Goal: Task Accomplishment & Management: Manage account settings

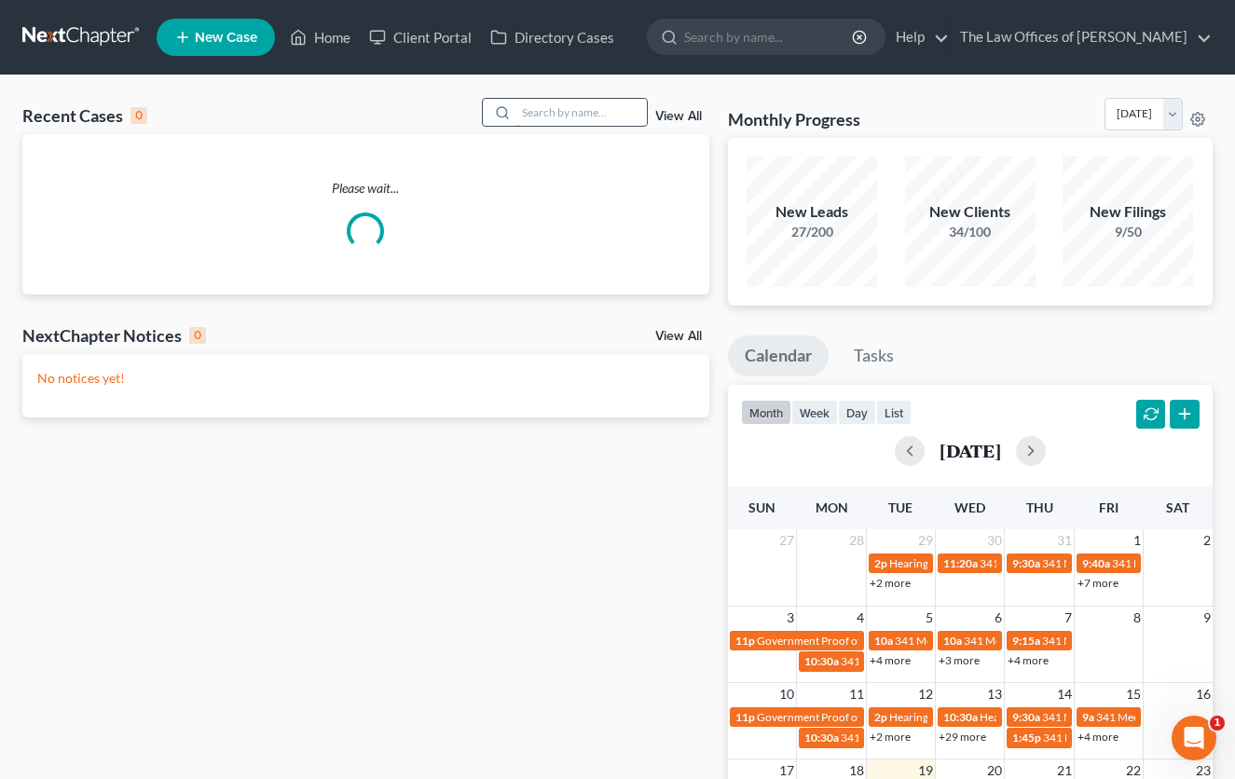
click at [600, 112] on input "search" at bounding box center [582, 112] width 131 height 27
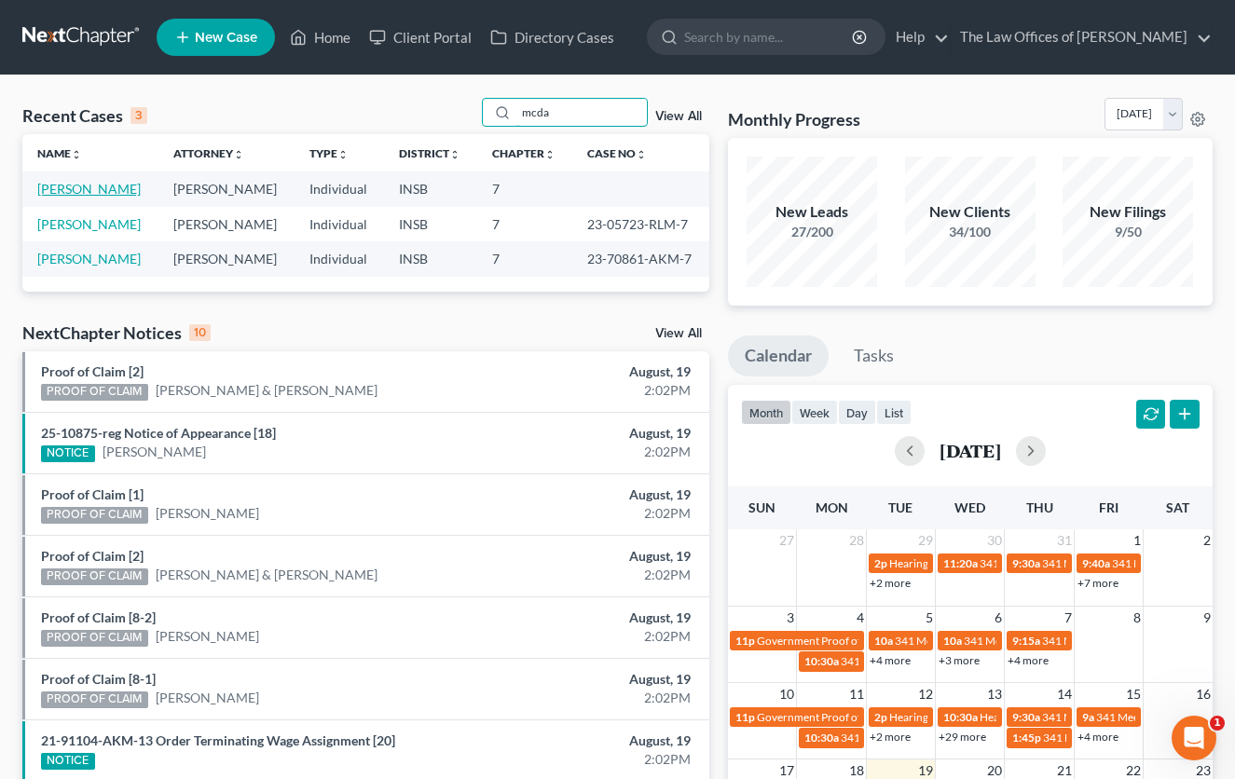
type input "mcda"
click at [82, 196] on link "[PERSON_NAME]" at bounding box center [88, 189] width 103 height 16
click at [58, 189] on link "[PERSON_NAME]" at bounding box center [88, 189] width 103 height 16
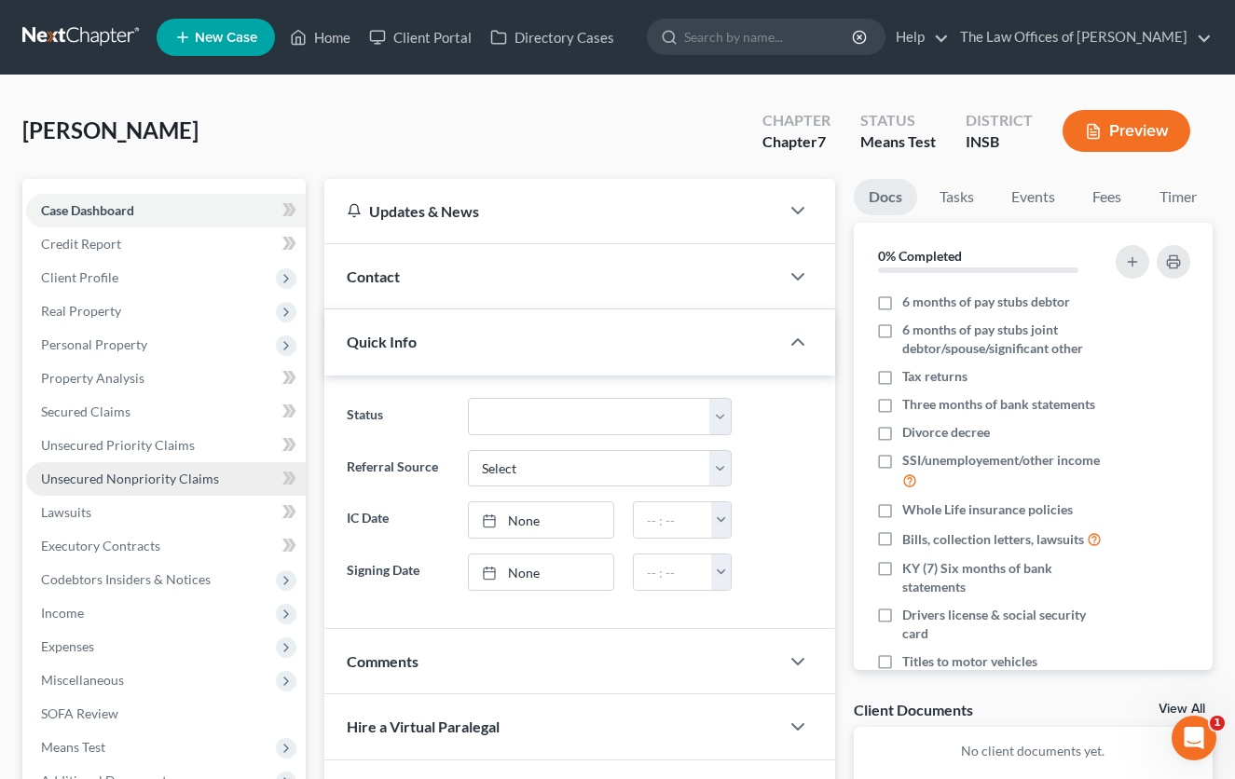
scroll to position [124, 0]
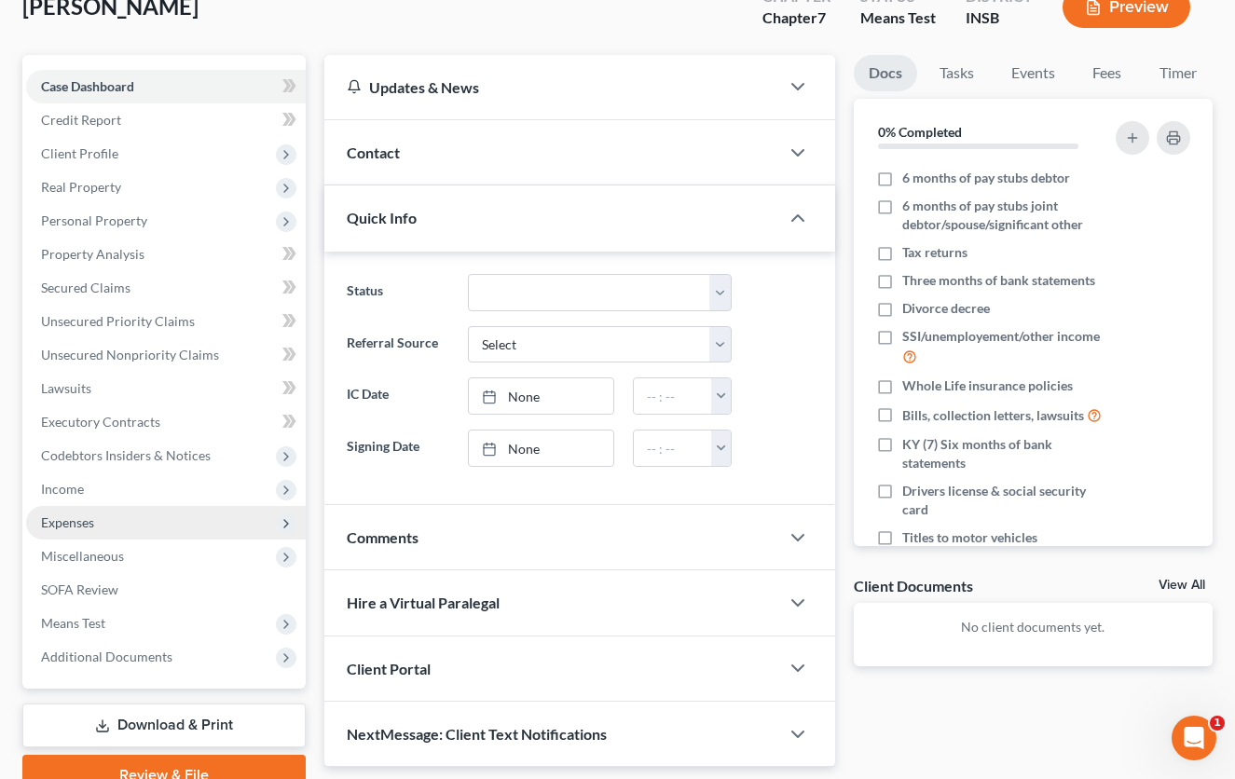
click at [73, 533] on span "Expenses" at bounding box center [166, 523] width 280 height 34
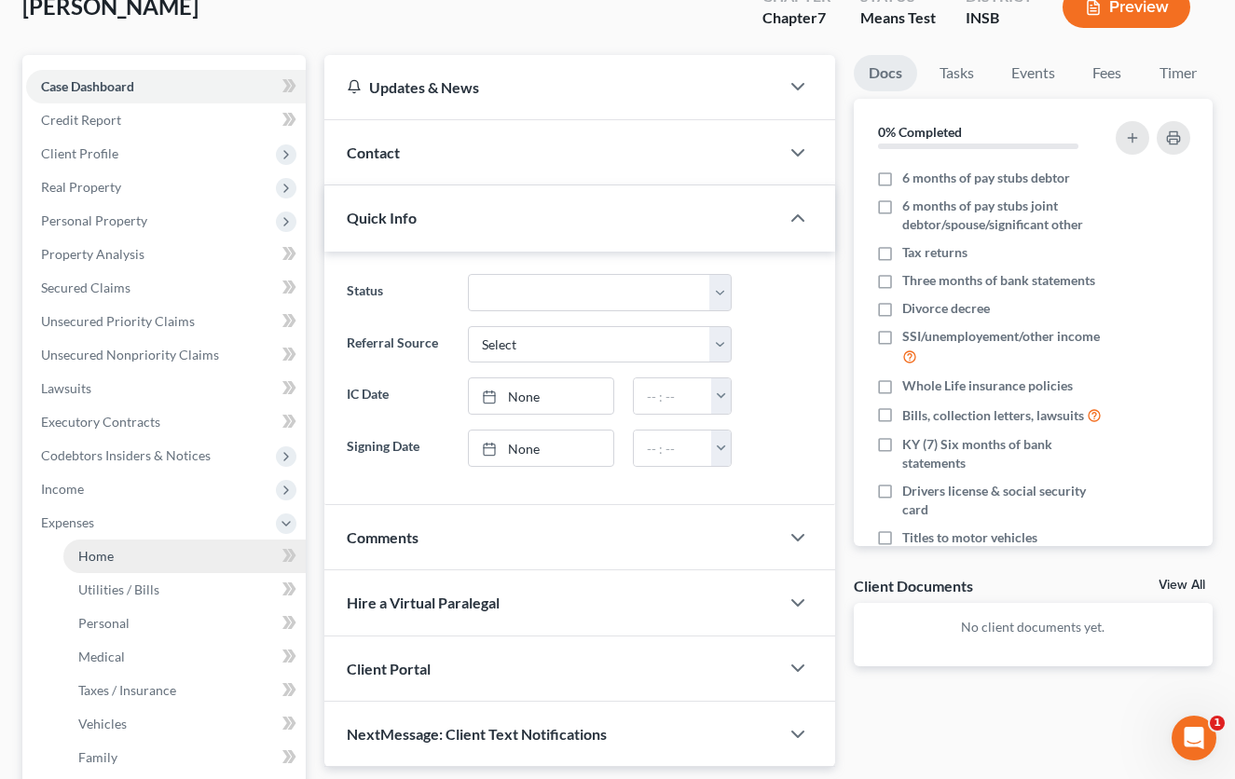
click at [94, 550] on span "Home" at bounding box center [95, 556] width 35 height 16
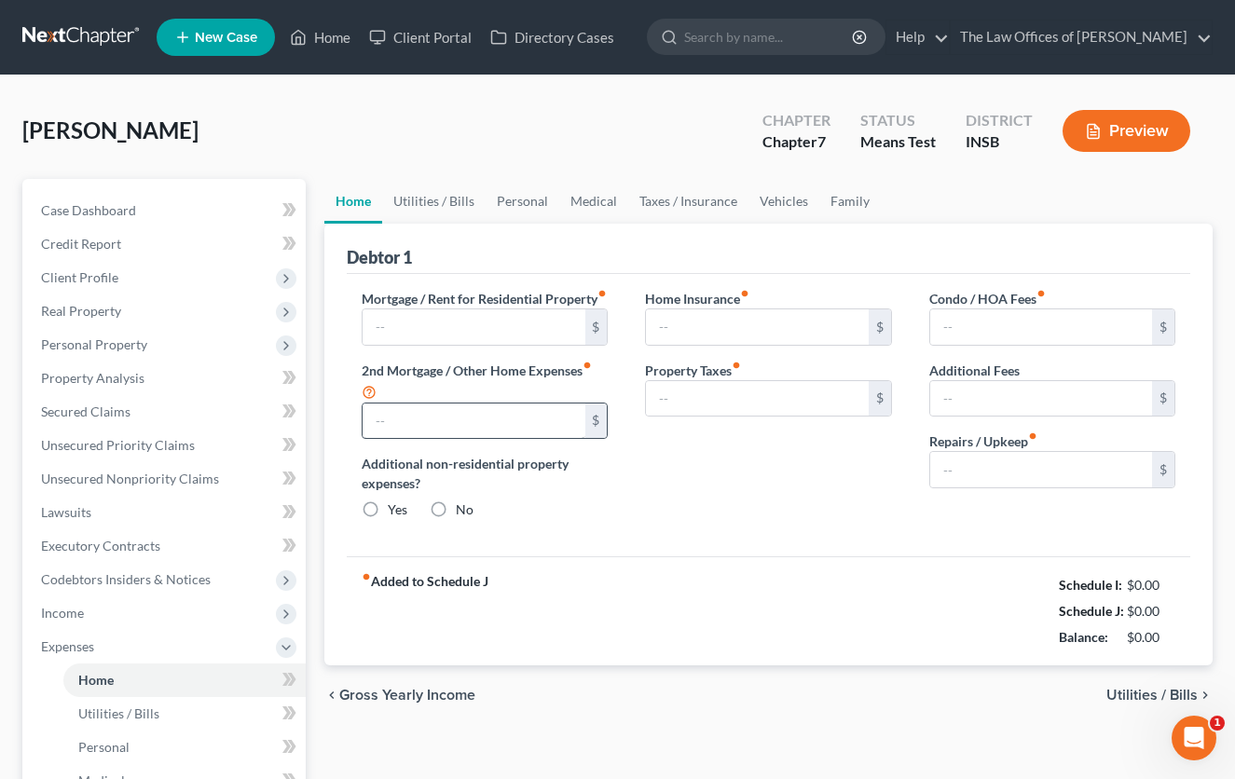
type input "970.00"
type input "0.00"
radio input "true"
type input "0.00"
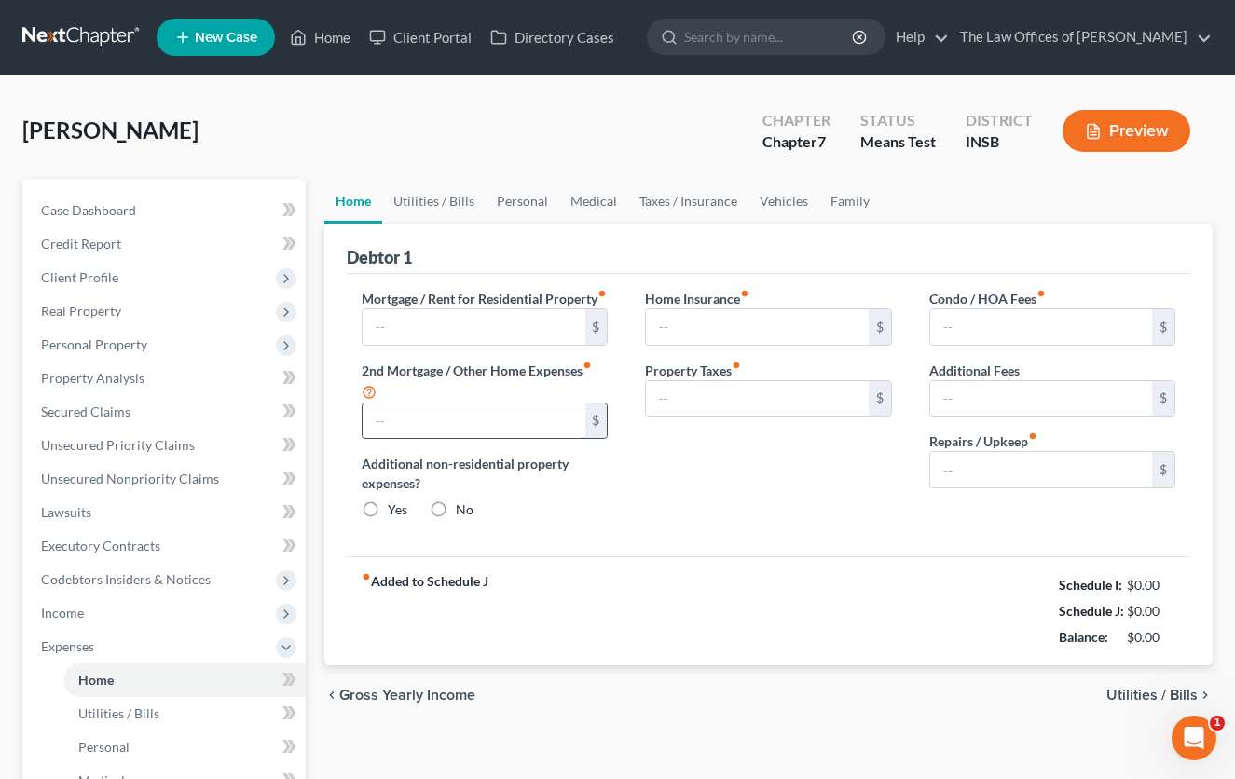
type input "0.00"
type input "100.00"
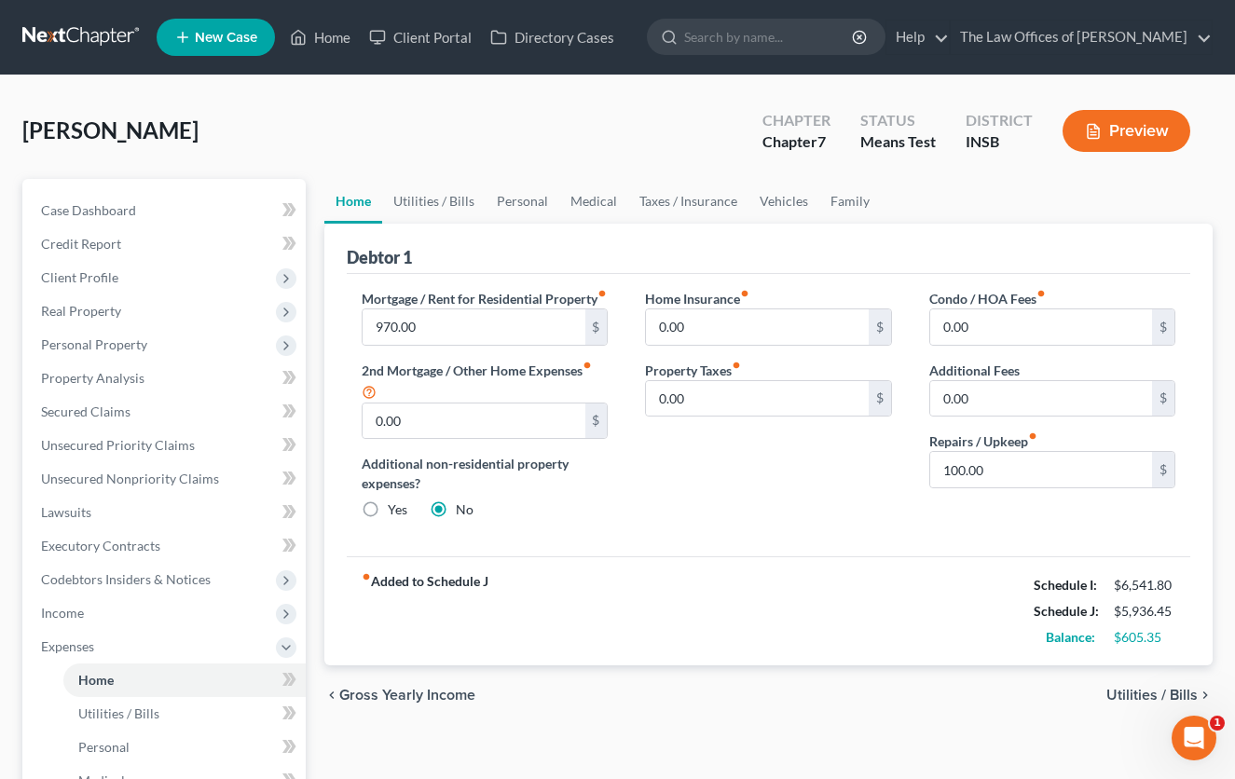
click at [56, 42] on link at bounding box center [81, 38] width 119 height 34
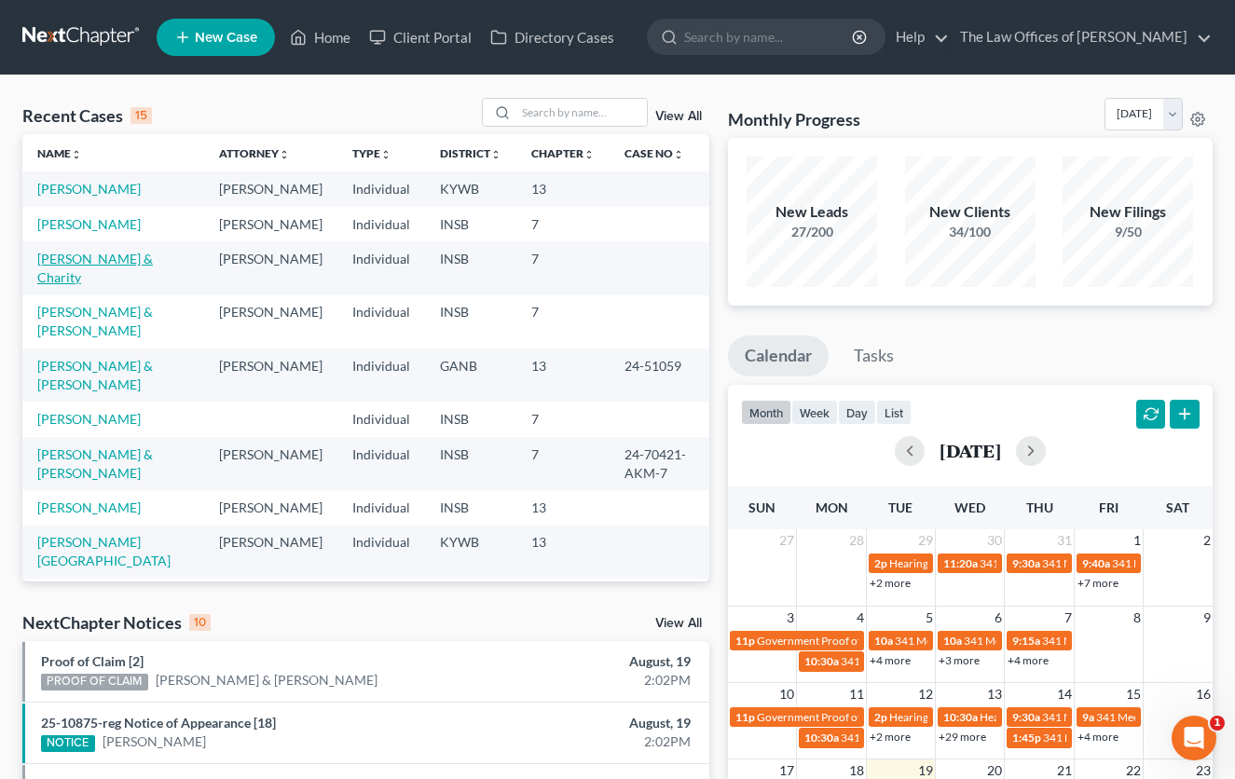
click at [113, 259] on link "Bailey, Gilbert & Charity" at bounding box center [95, 268] width 116 height 34
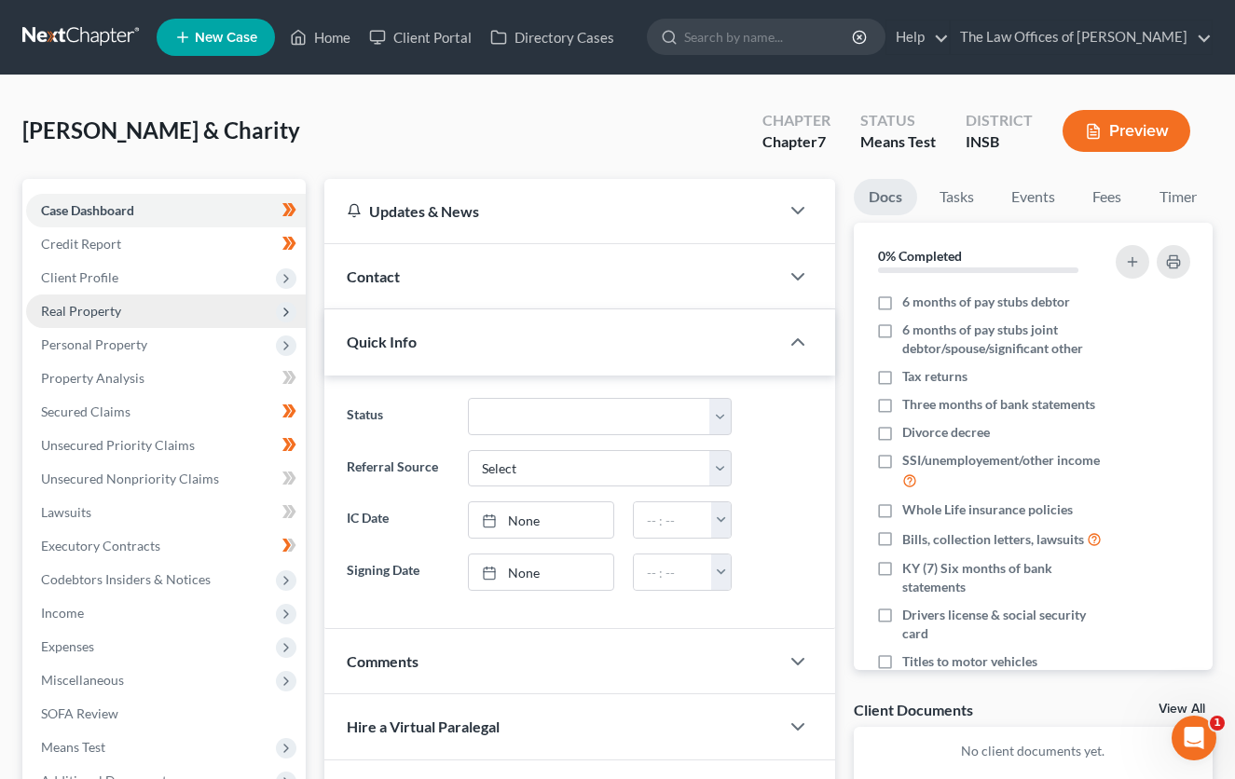
click at [86, 301] on span "Real Property" at bounding box center [166, 312] width 280 height 34
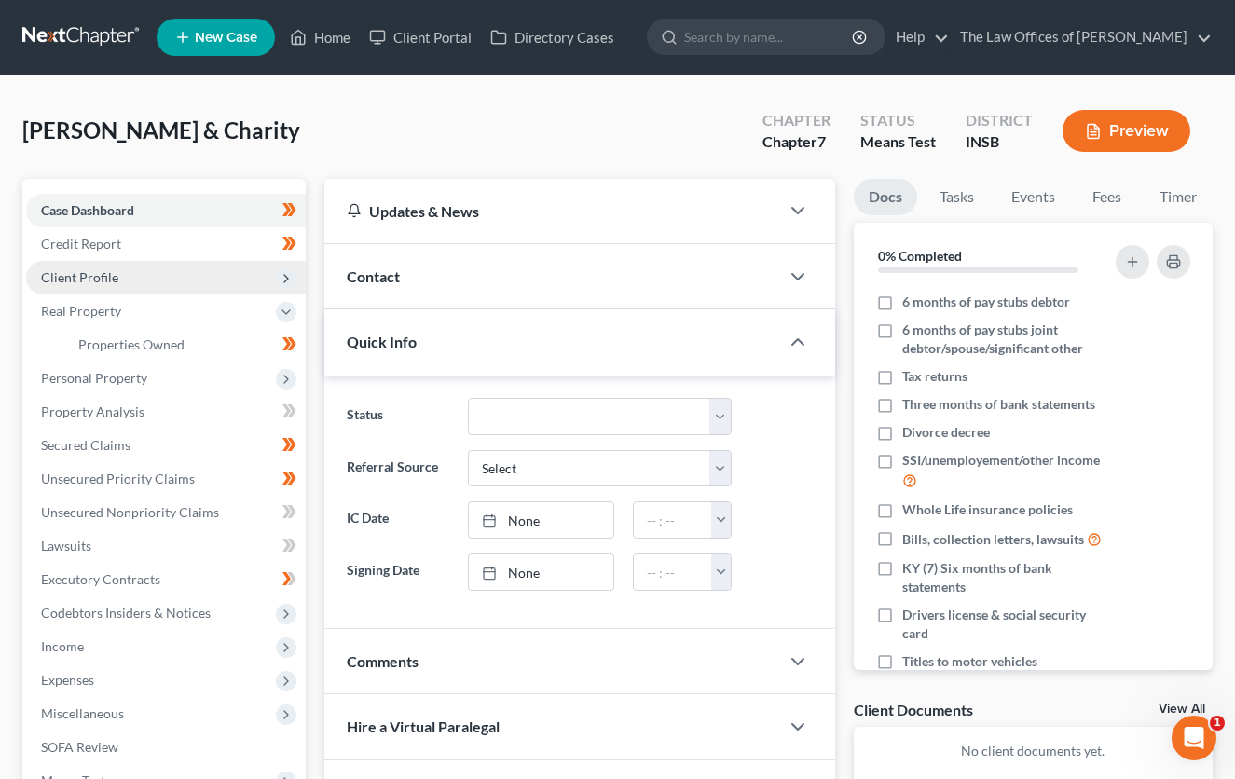
click at [88, 279] on span "Client Profile" at bounding box center [79, 277] width 77 height 16
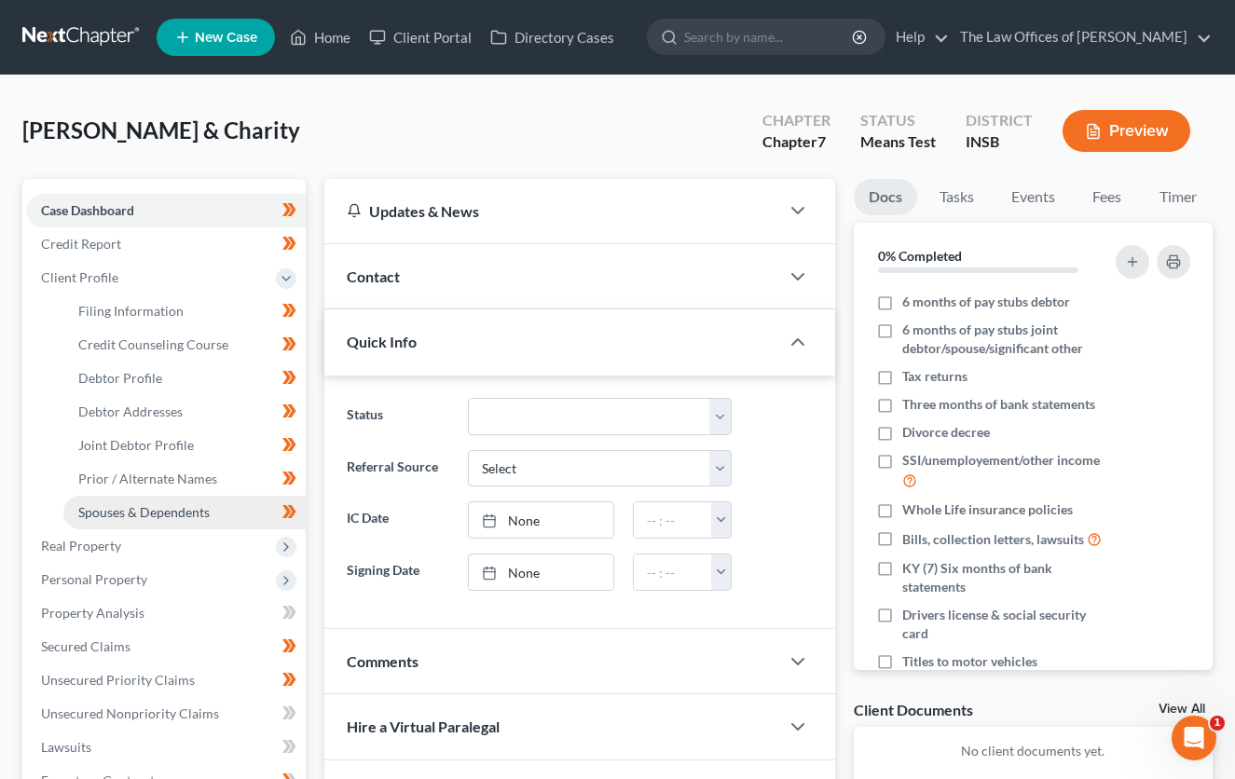
click at [142, 513] on span "Spouses & Dependents" at bounding box center [143, 512] width 131 height 16
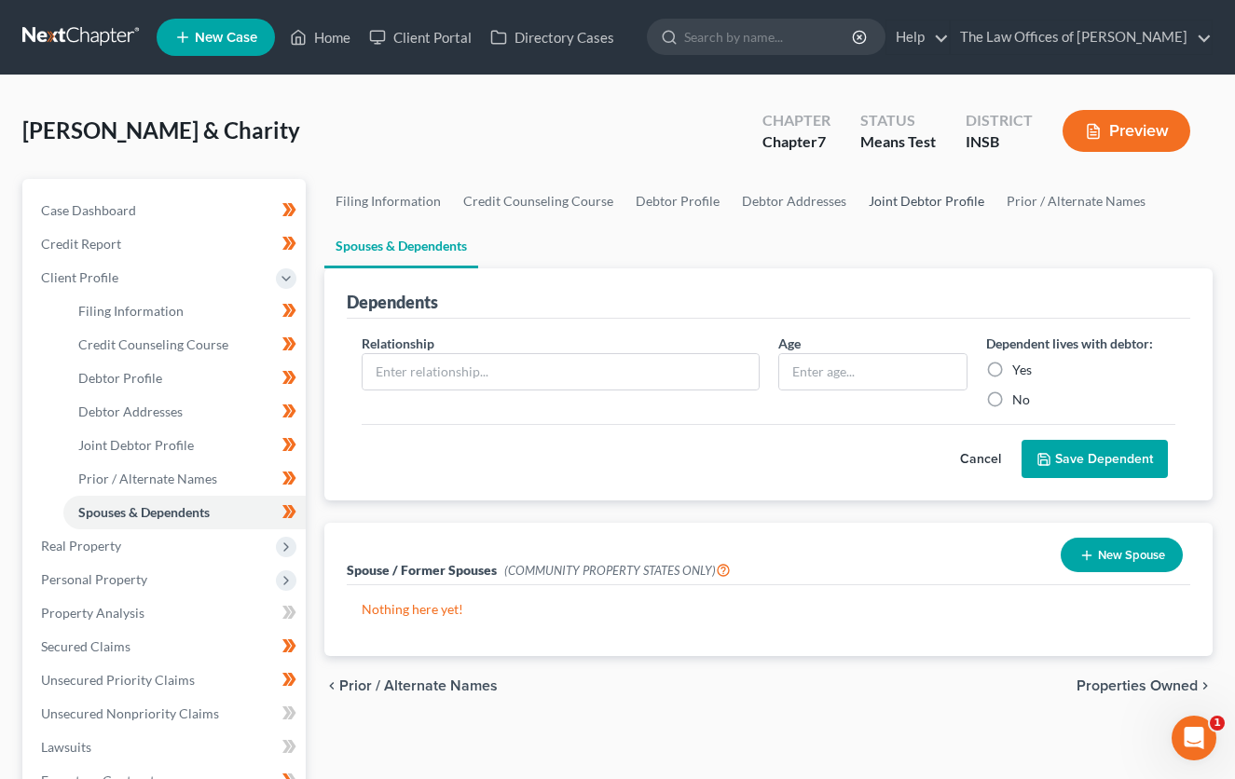
click at [929, 206] on link "Joint Debtor Profile" at bounding box center [927, 201] width 138 height 45
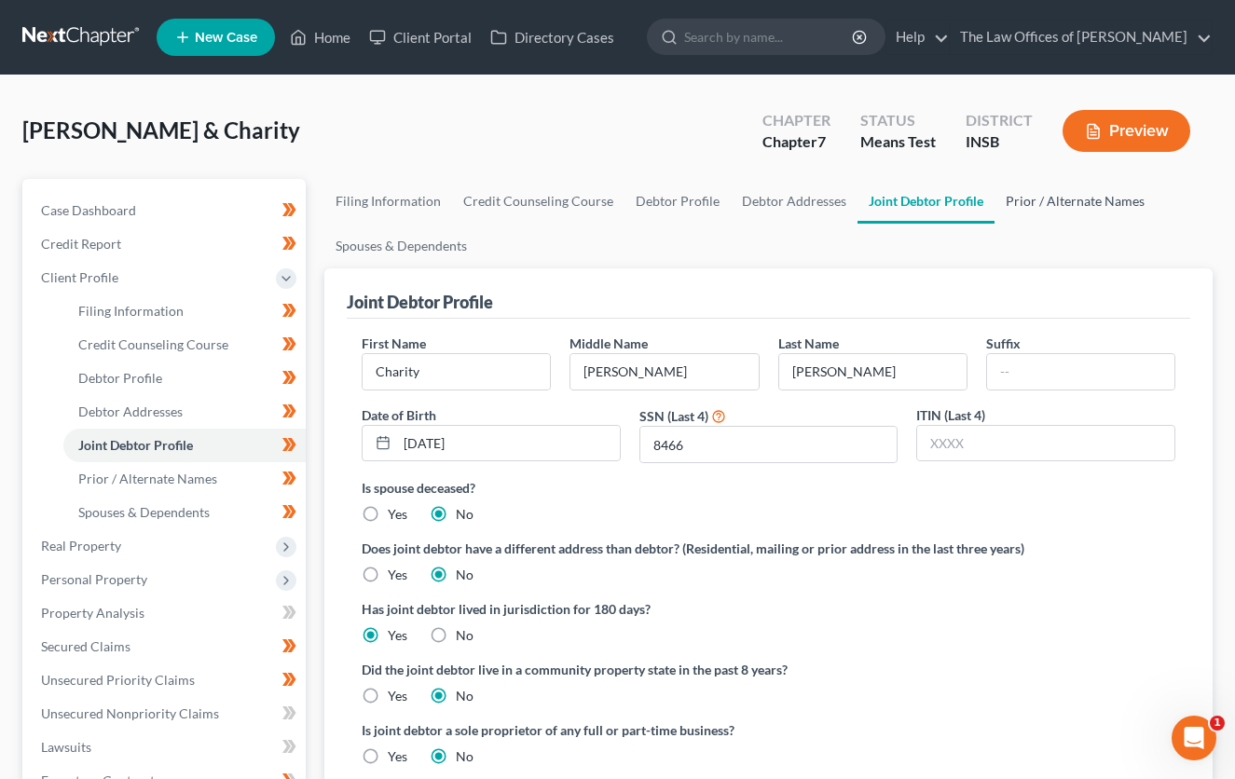
click at [1020, 201] on link "Prior / Alternate Names" at bounding box center [1075, 201] width 161 height 45
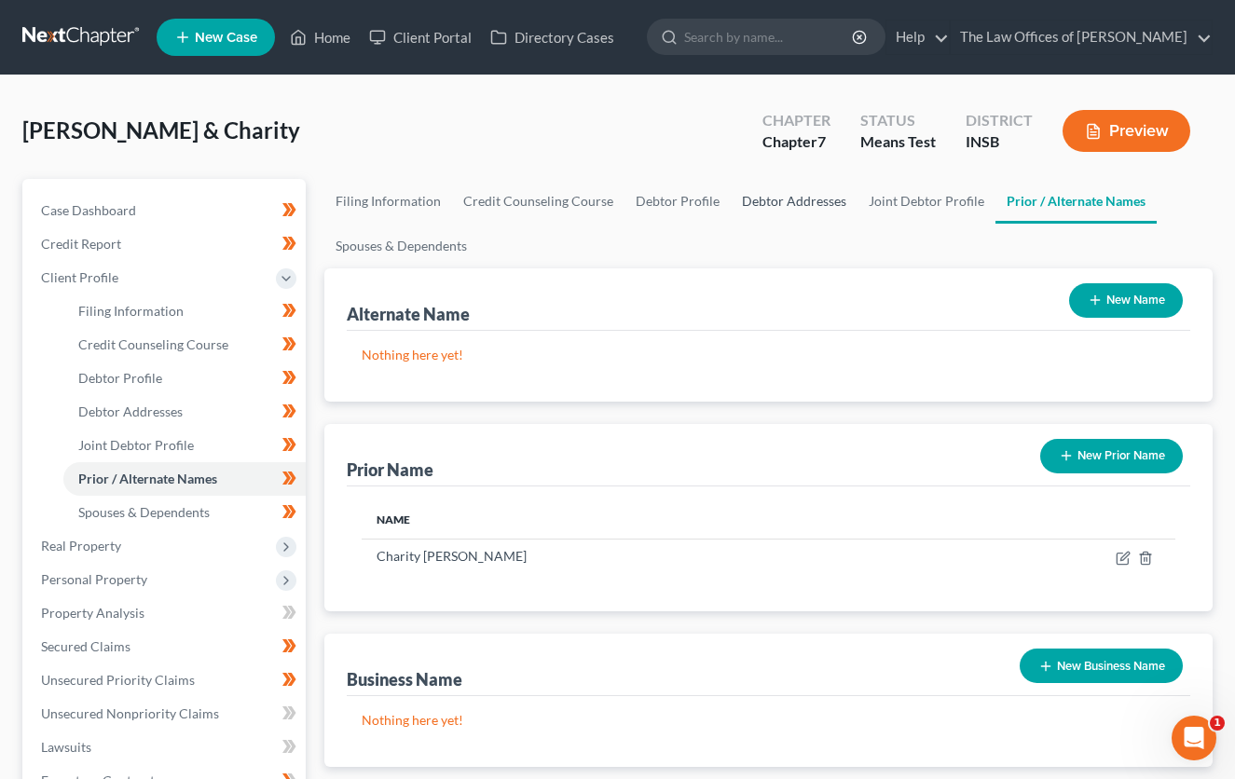
click at [787, 195] on link "Debtor Addresses" at bounding box center [794, 201] width 127 height 45
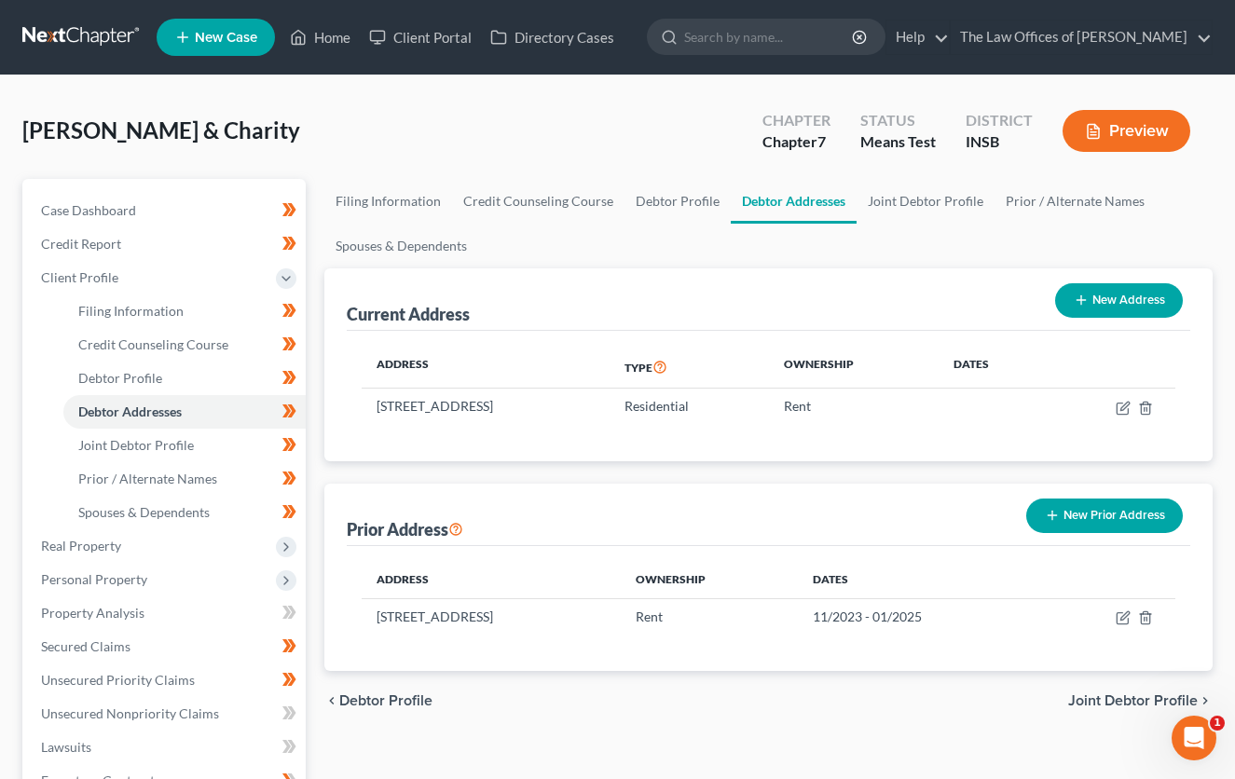
click at [76, 32] on link at bounding box center [81, 38] width 119 height 34
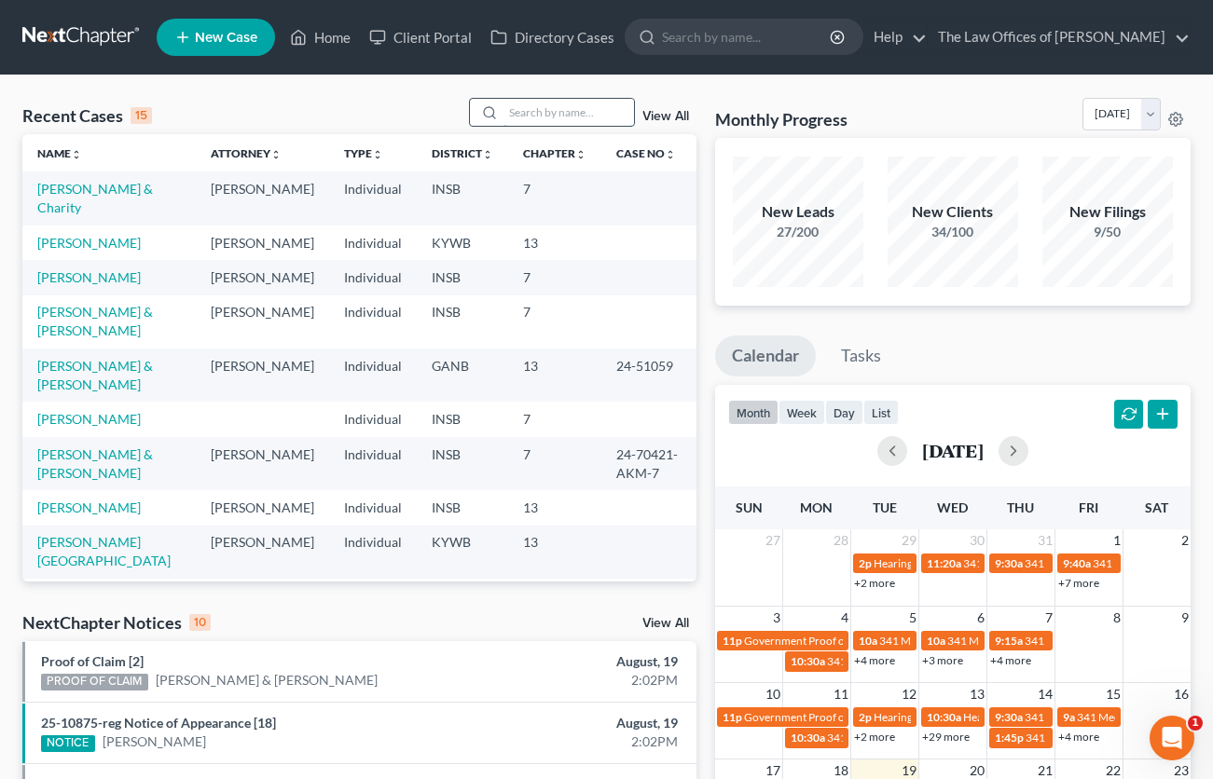
click at [534, 104] on input "search" at bounding box center [568, 112] width 131 height 27
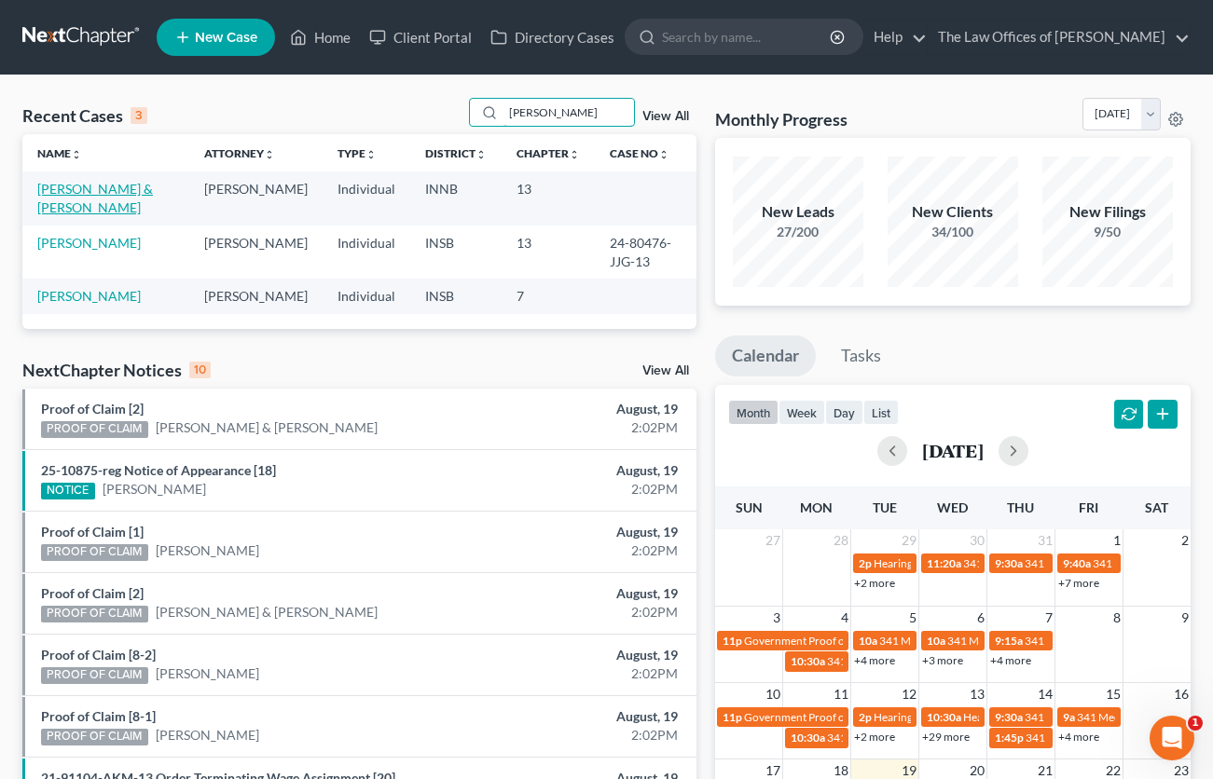
type input "riley"
click at [64, 195] on link "Riley, Kevin & Tonya" at bounding box center [95, 198] width 116 height 34
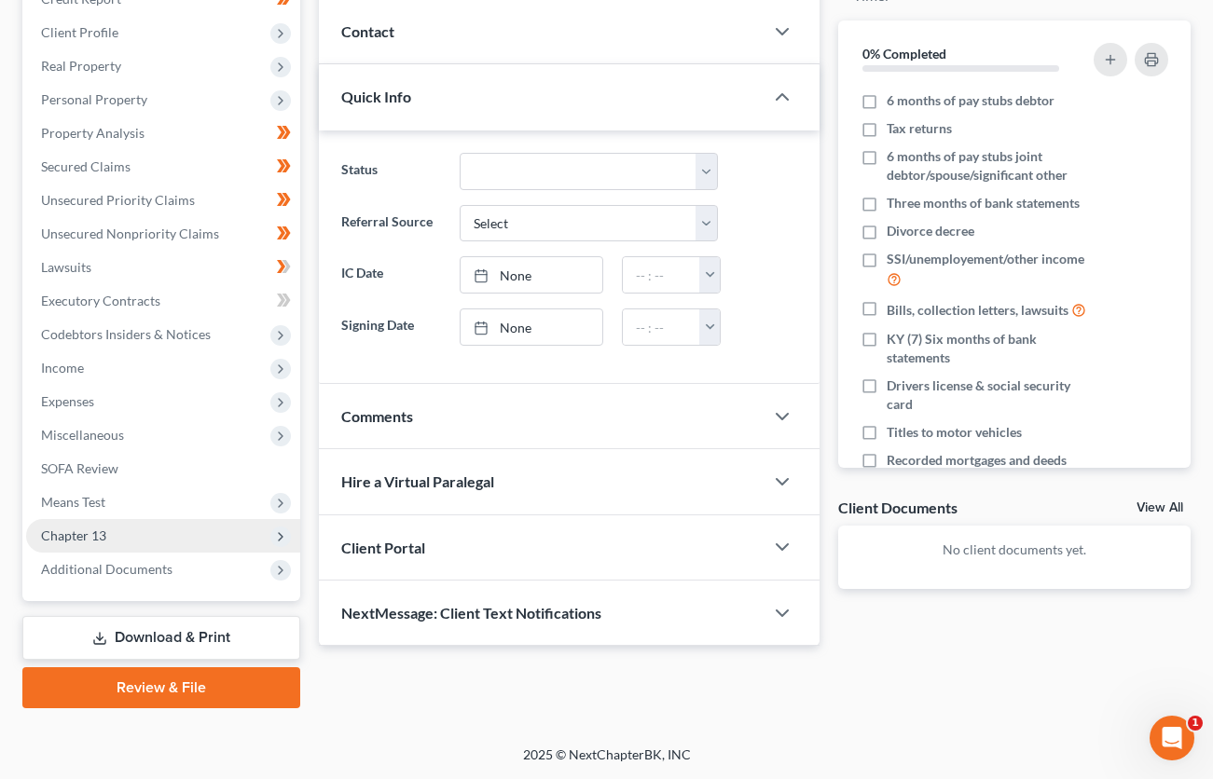
click at [70, 536] on span "Chapter 13" at bounding box center [73, 536] width 65 height 16
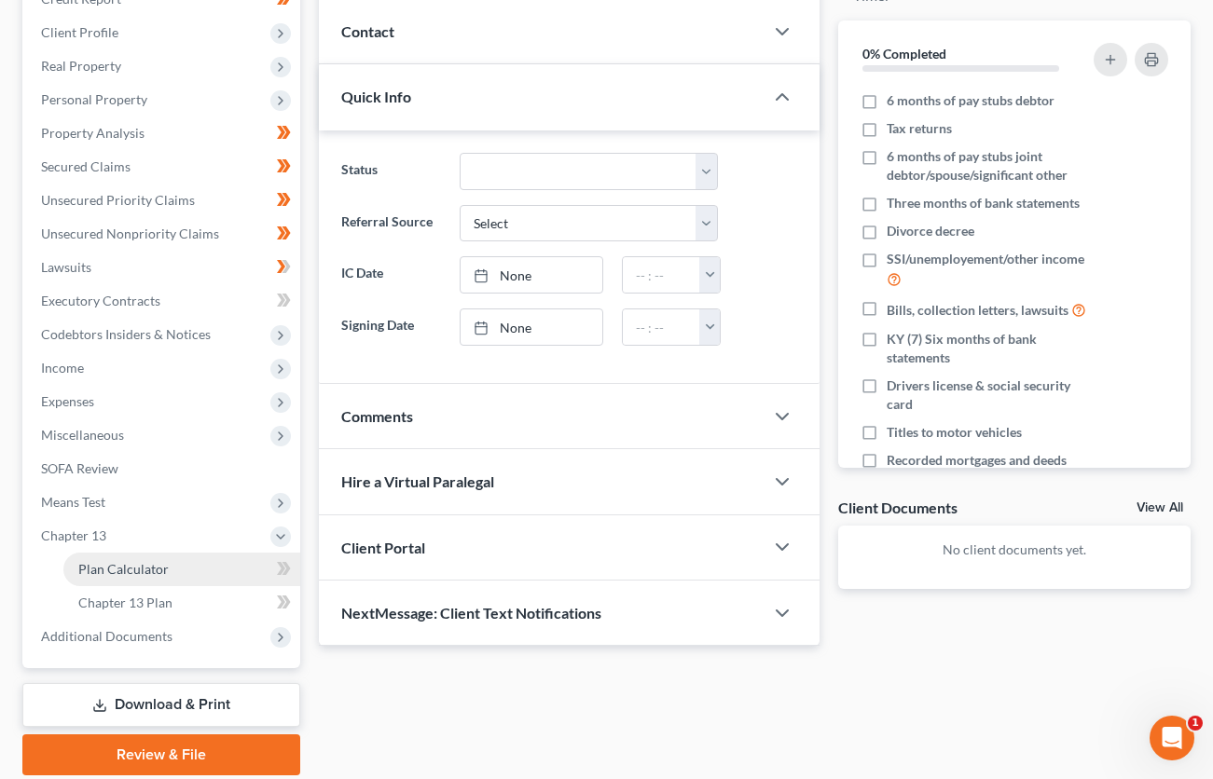
scroll to position [263, 0]
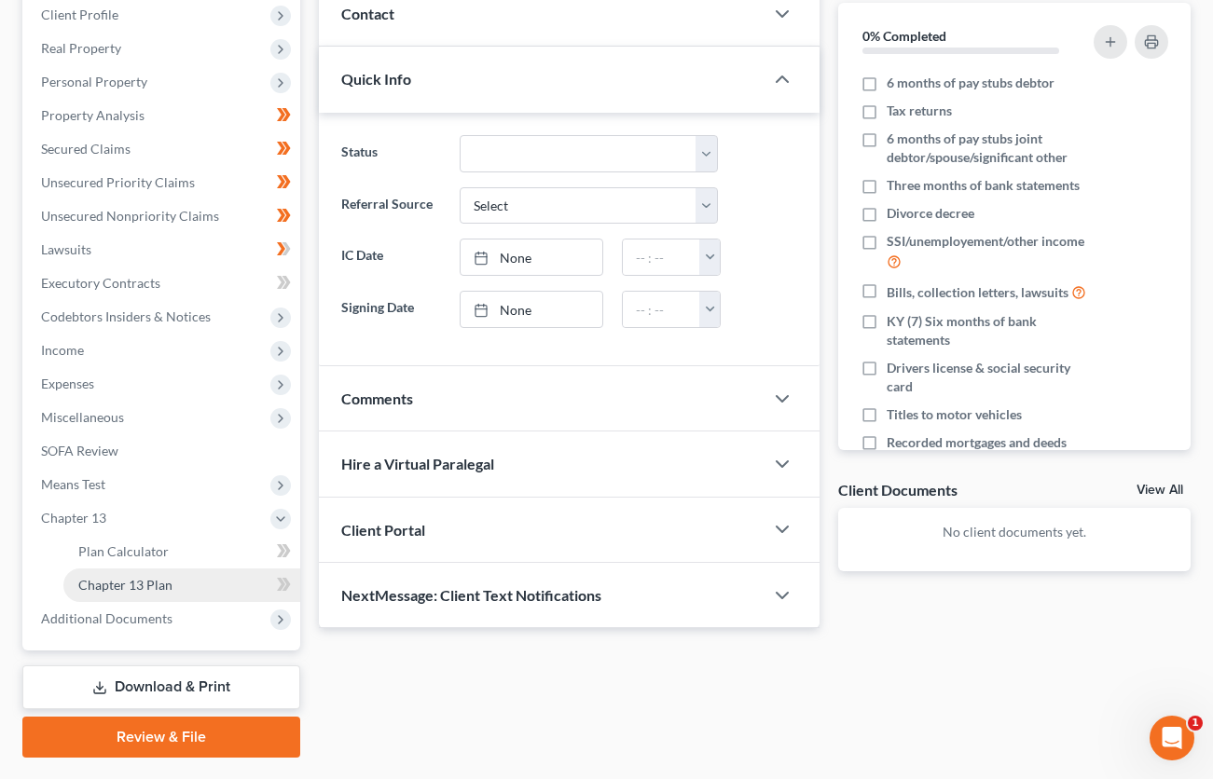
click at [111, 581] on span "Chapter 13 Plan" at bounding box center [125, 585] width 94 height 16
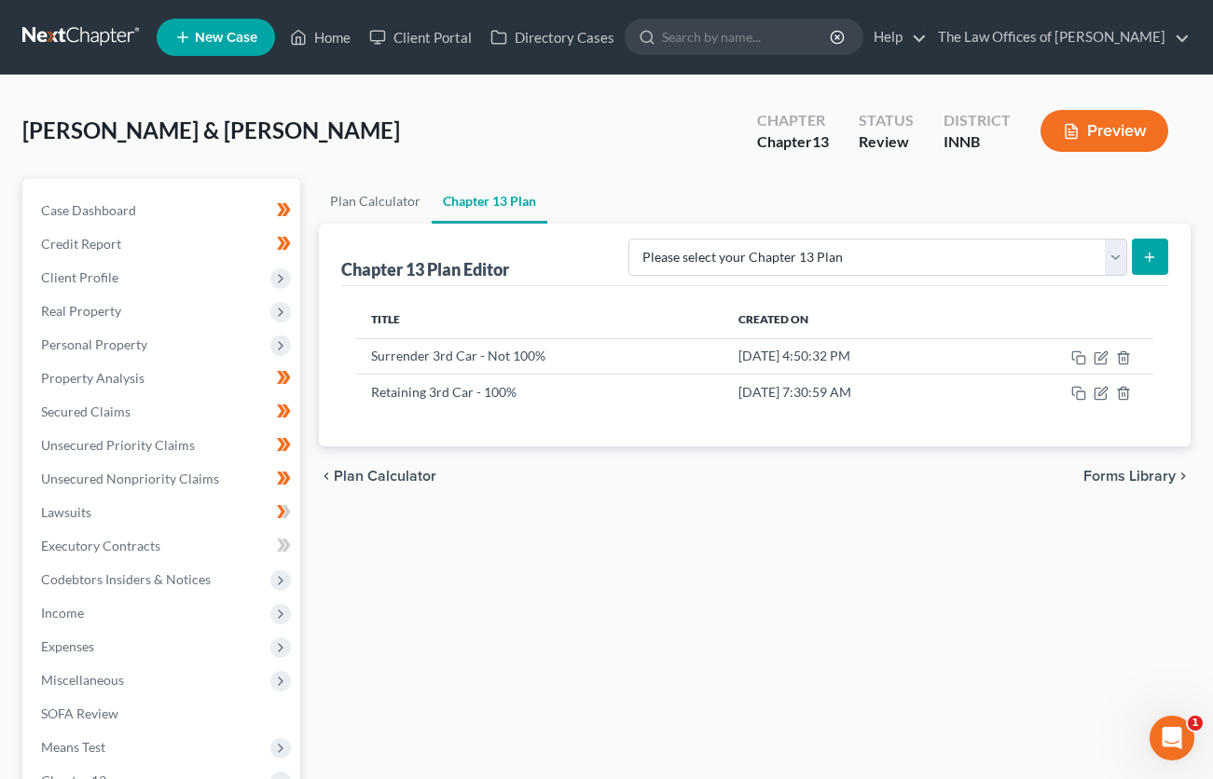
click at [60, 34] on link at bounding box center [81, 38] width 119 height 34
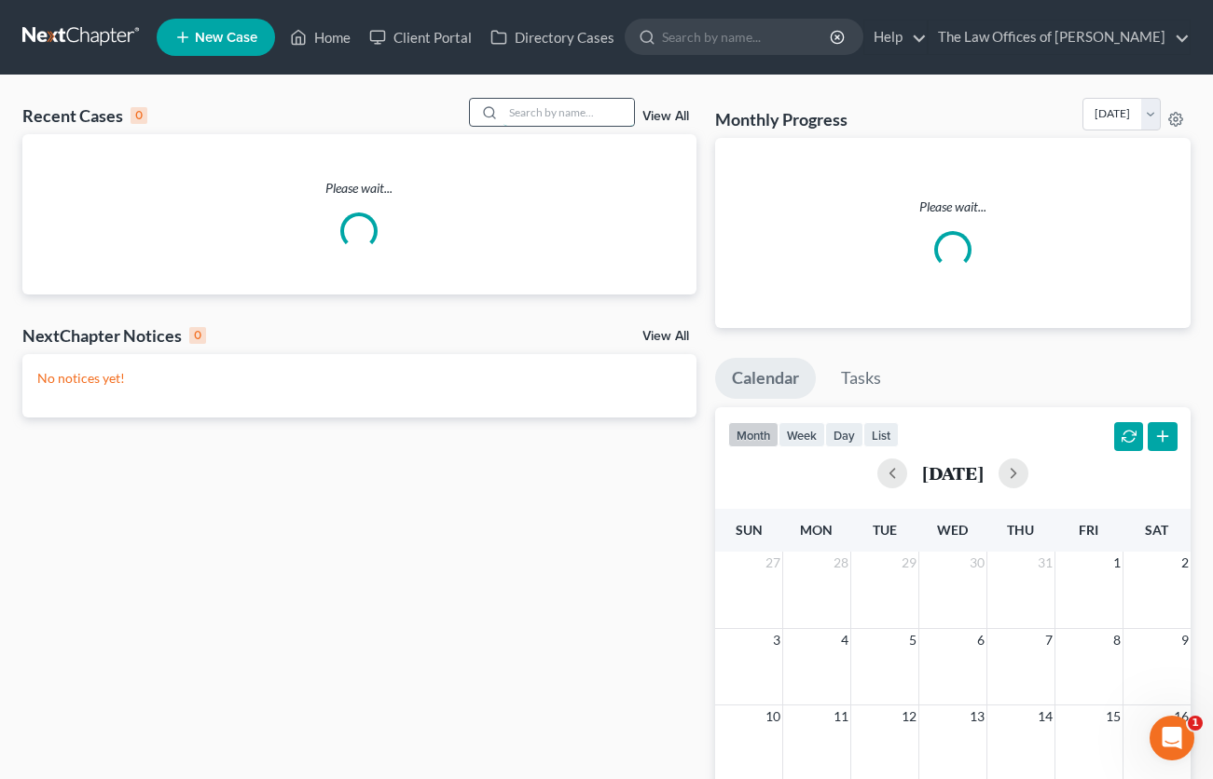
click at [546, 115] on input "search" at bounding box center [568, 112] width 131 height 27
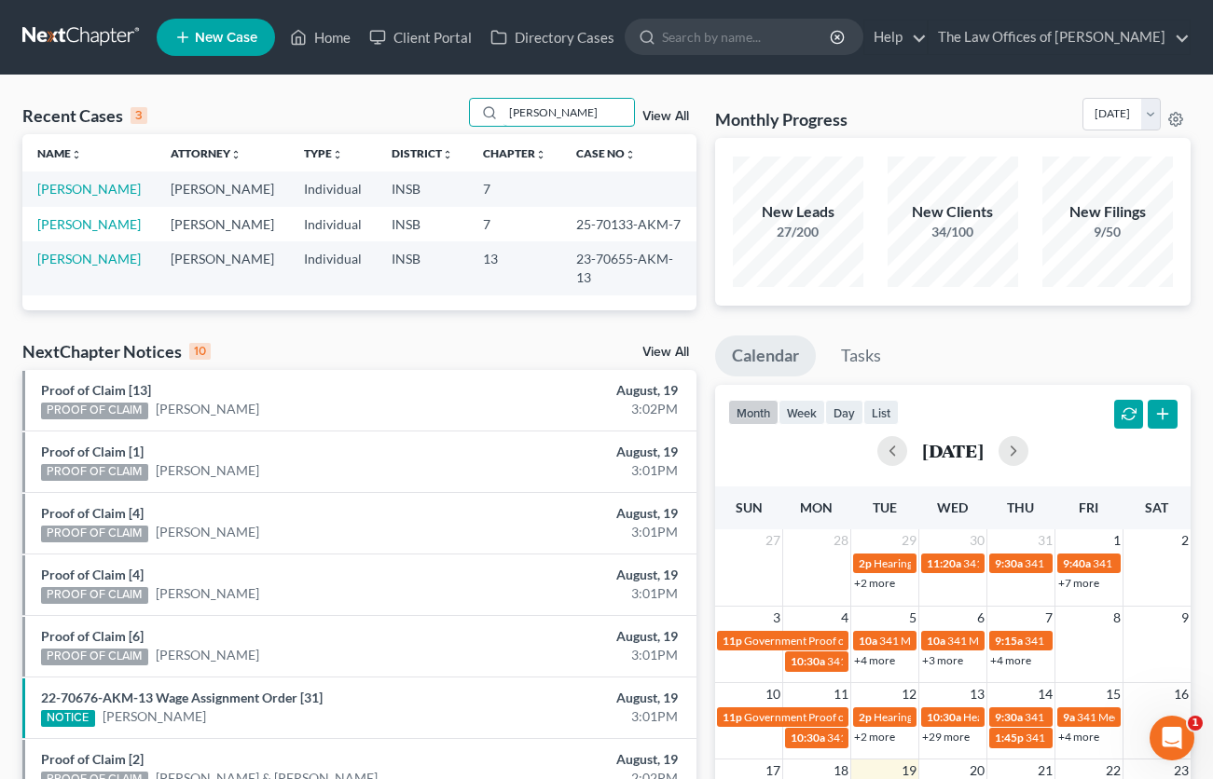
type input "[PERSON_NAME]"
click at [76, 190] on link "[PERSON_NAME]" at bounding box center [88, 189] width 103 height 16
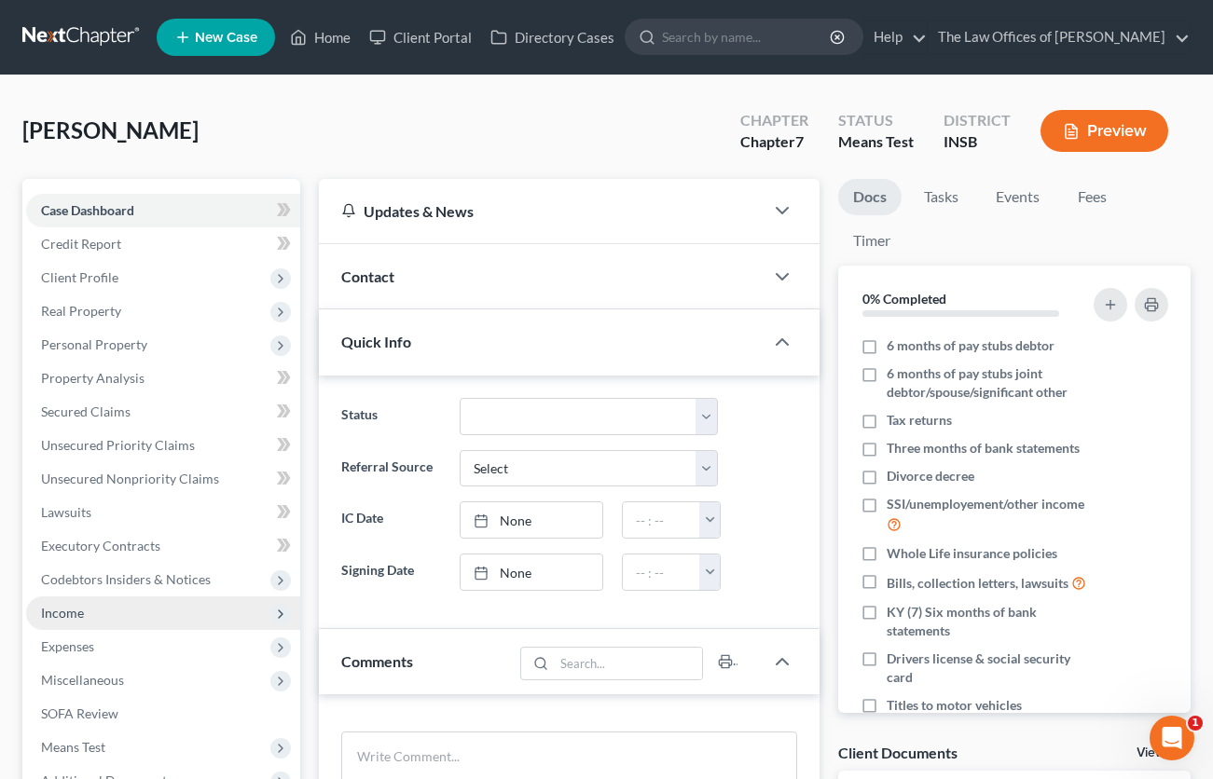
click at [61, 620] on span "Income" at bounding box center [62, 613] width 43 height 16
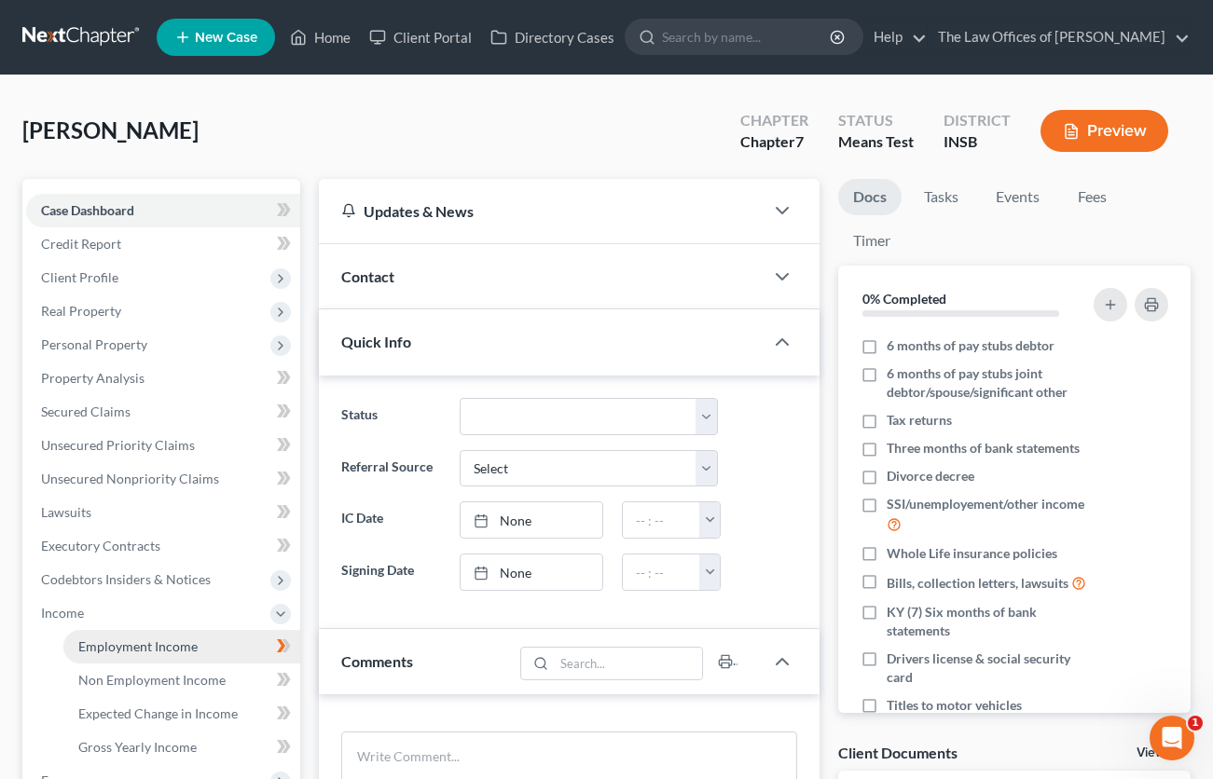
click at [108, 646] on span "Employment Income" at bounding box center [137, 647] width 119 height 16
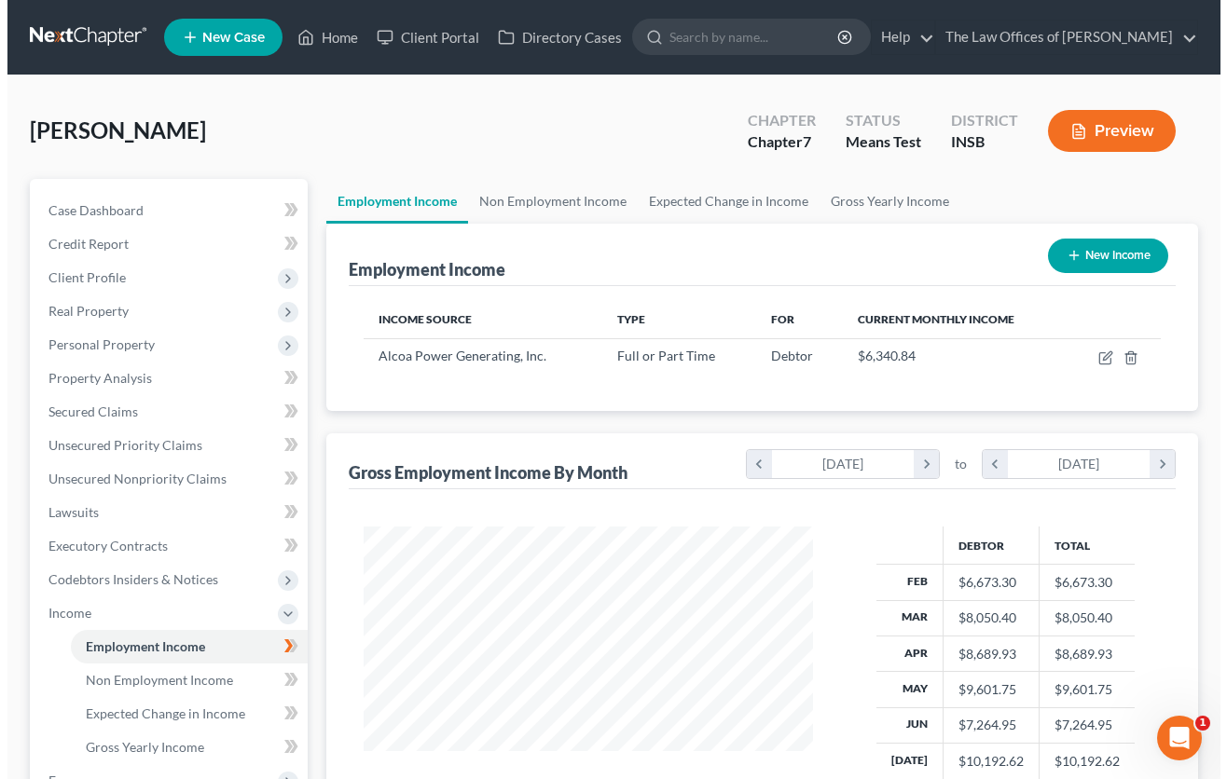
scroll to position [346, 0]
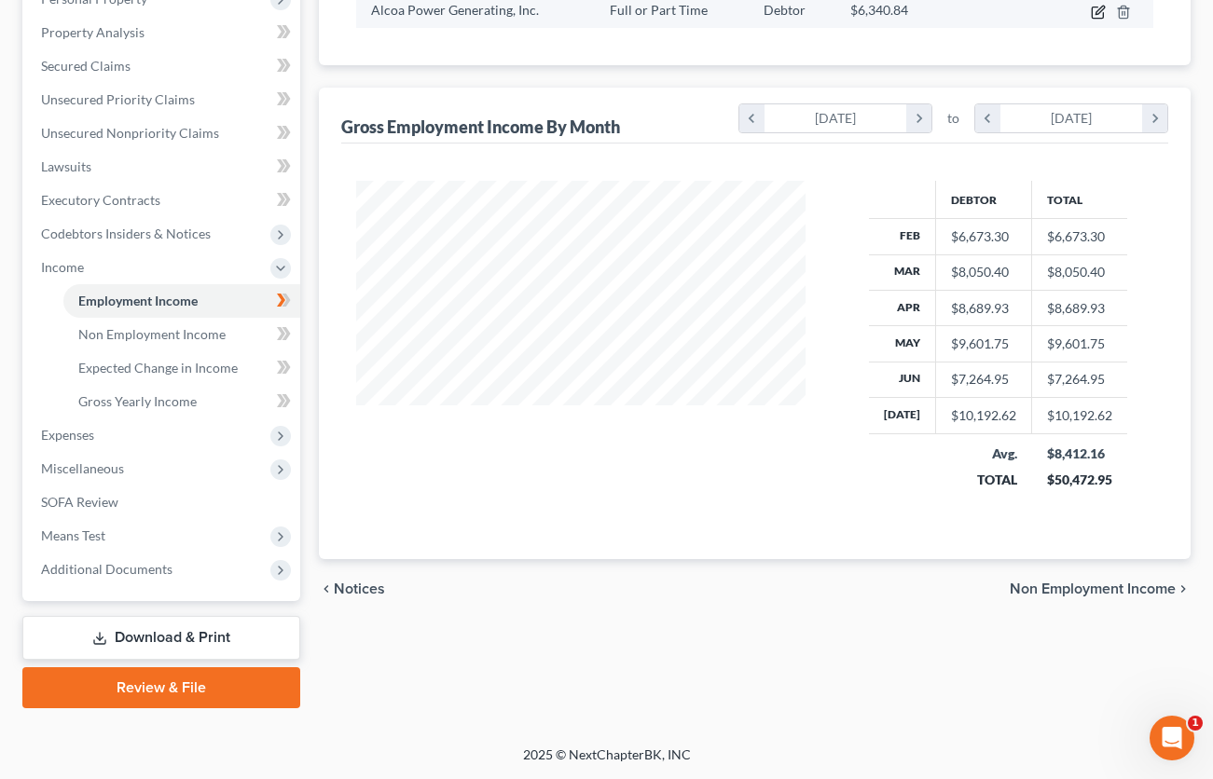
click at [1096, 14] on icon "button" at bounding box center [1098, 12] width 15 height 15
select select "0"
select select "39"
select select "3"
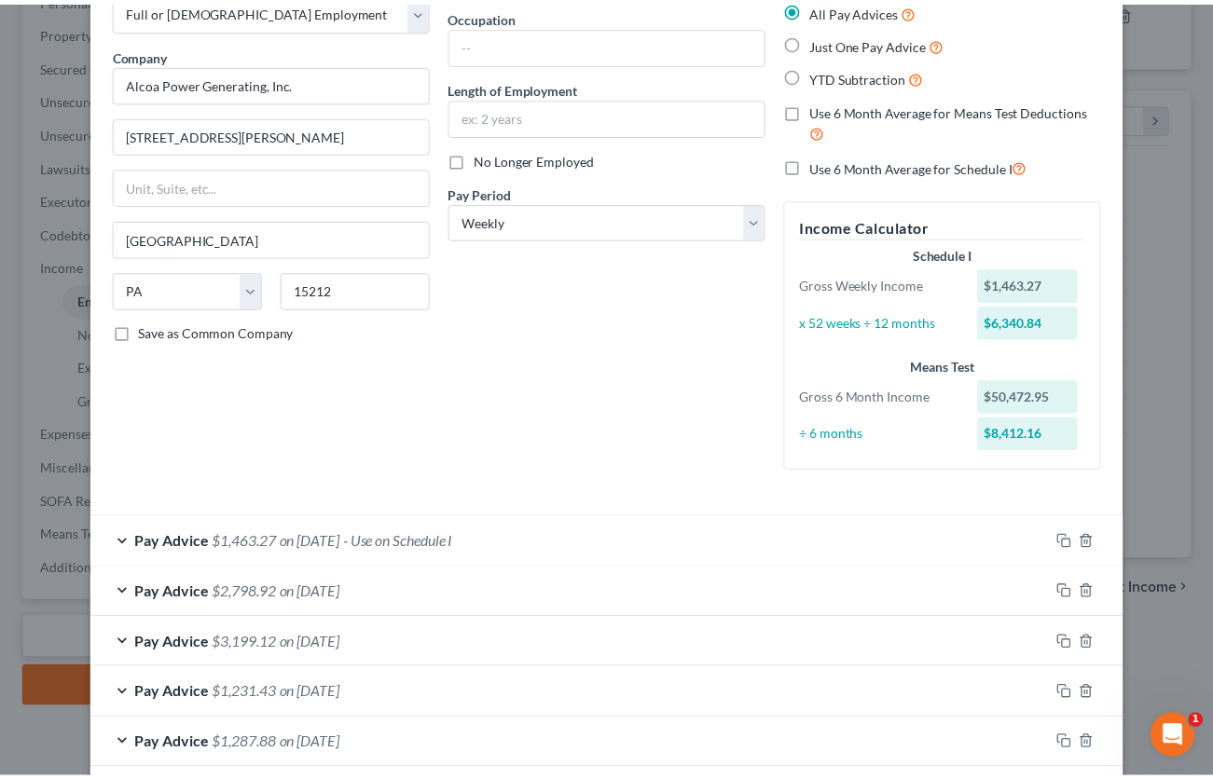
scroll to position [0, 0]
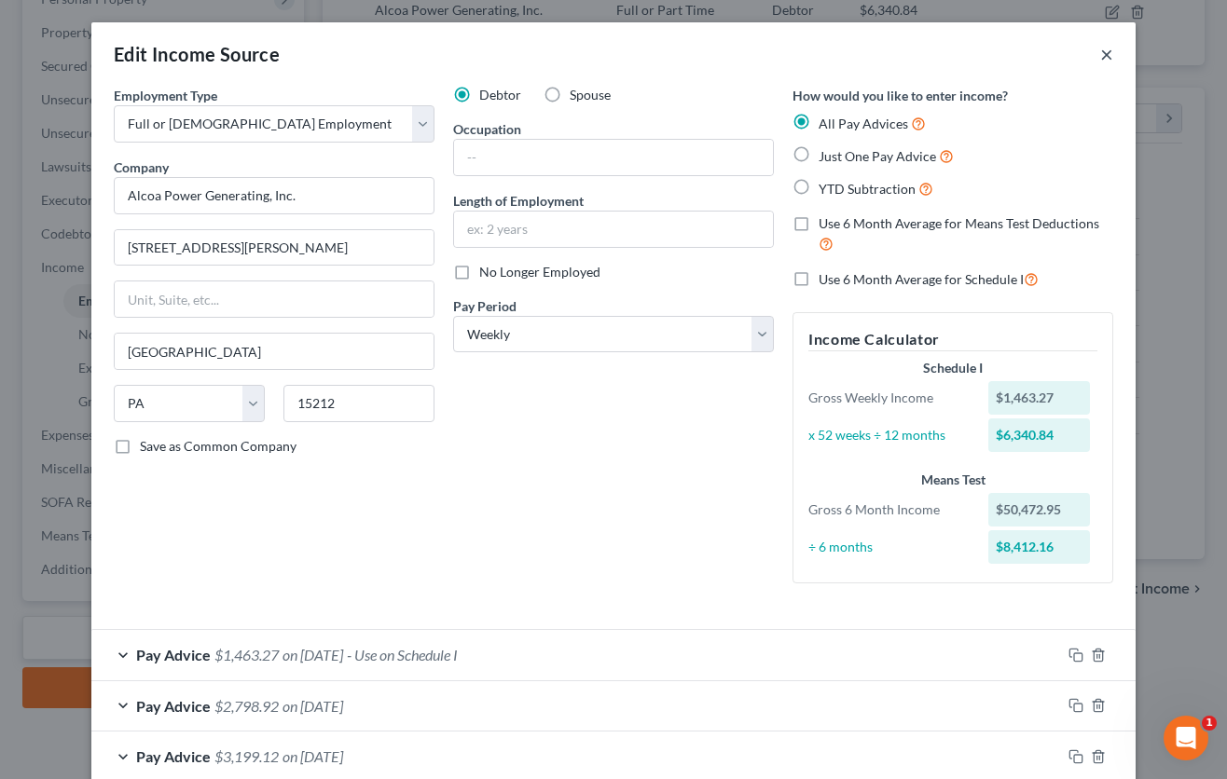
click at [1102, 53] on button "×" at bounding box center [1106, 54] width 13 height 22
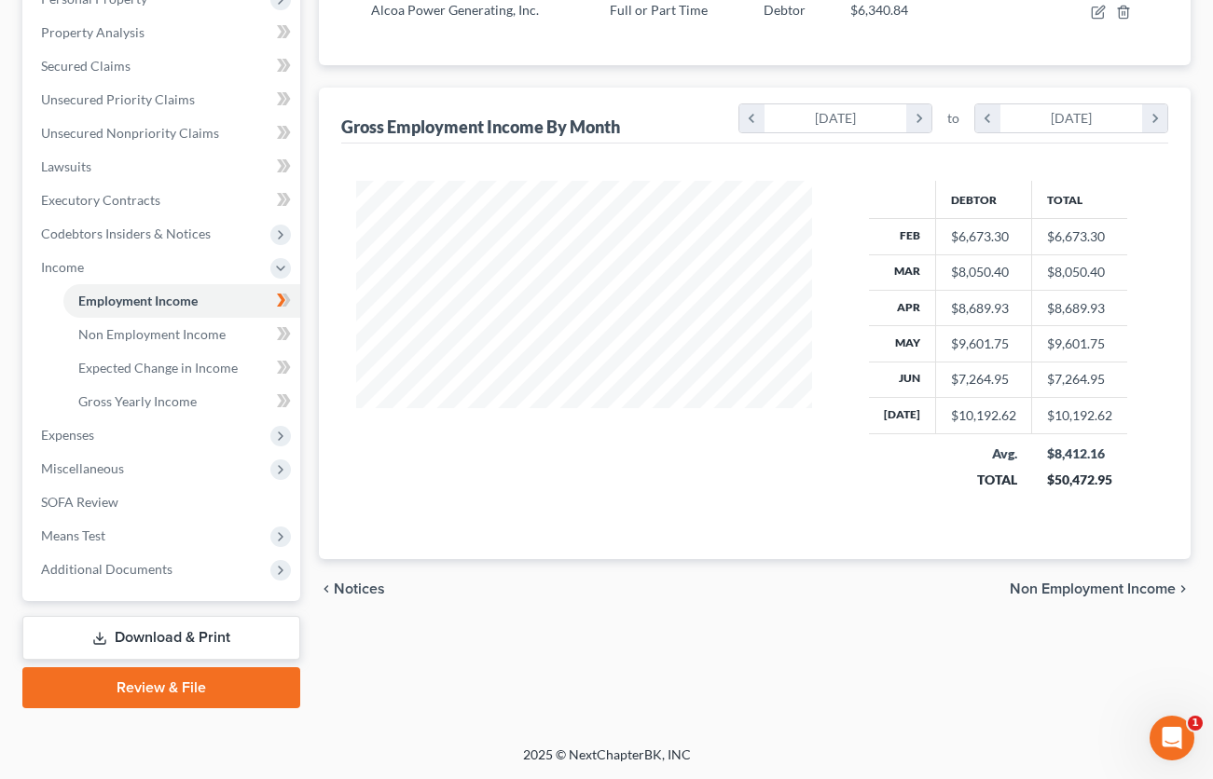
scroll to position [932064, 931911]
click at [90, 442] on span "Expenses" at bounding box center [67, 435] width 53 height 16
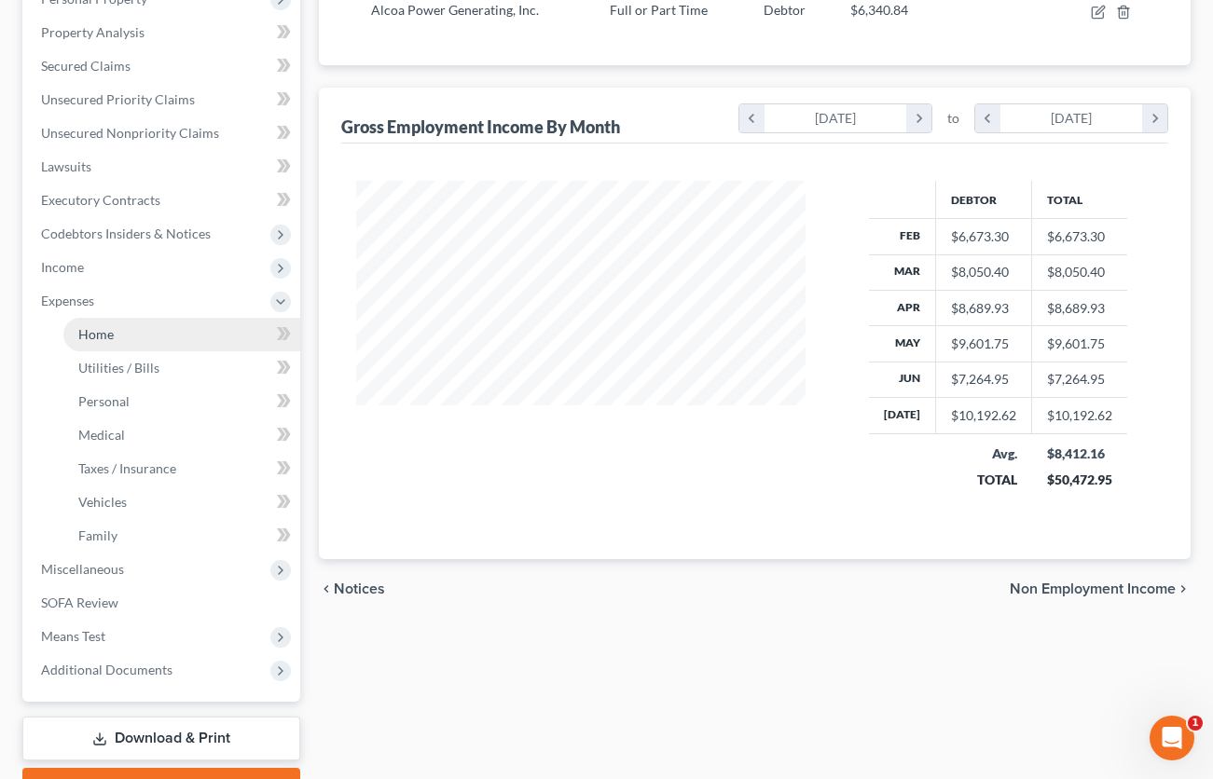
click at [97, 338] on span "Home" at bounding box center [95, 334] width 35 height 16
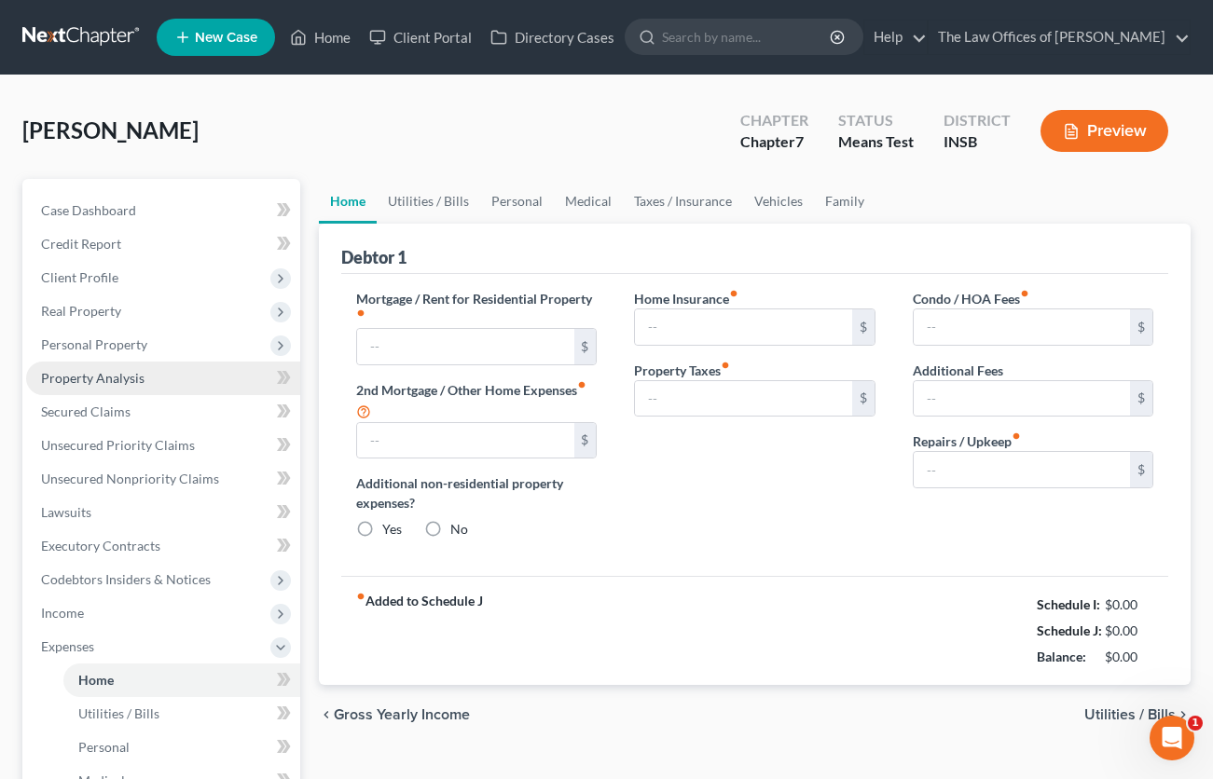
type input "900.00"
type input "0.00"
radio input "true"
type input "150.00"
type input "0.00"
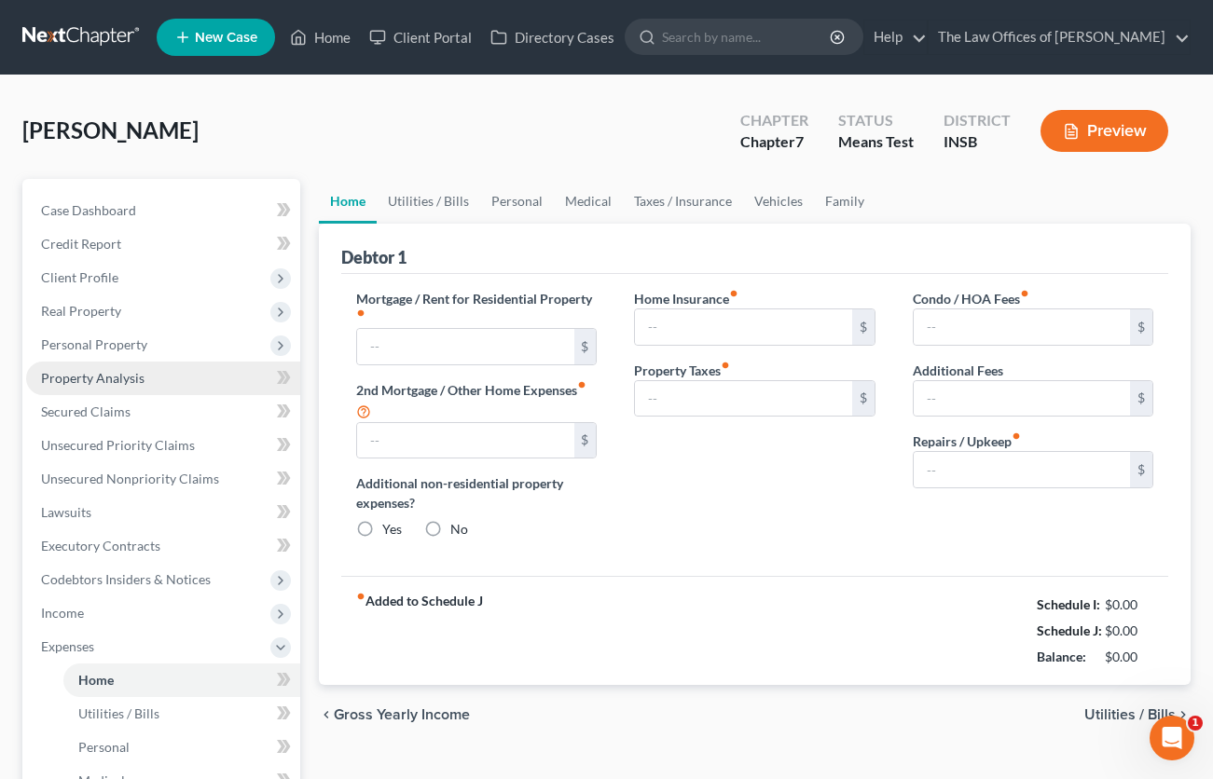
type input "0.00"
type input "100.00"
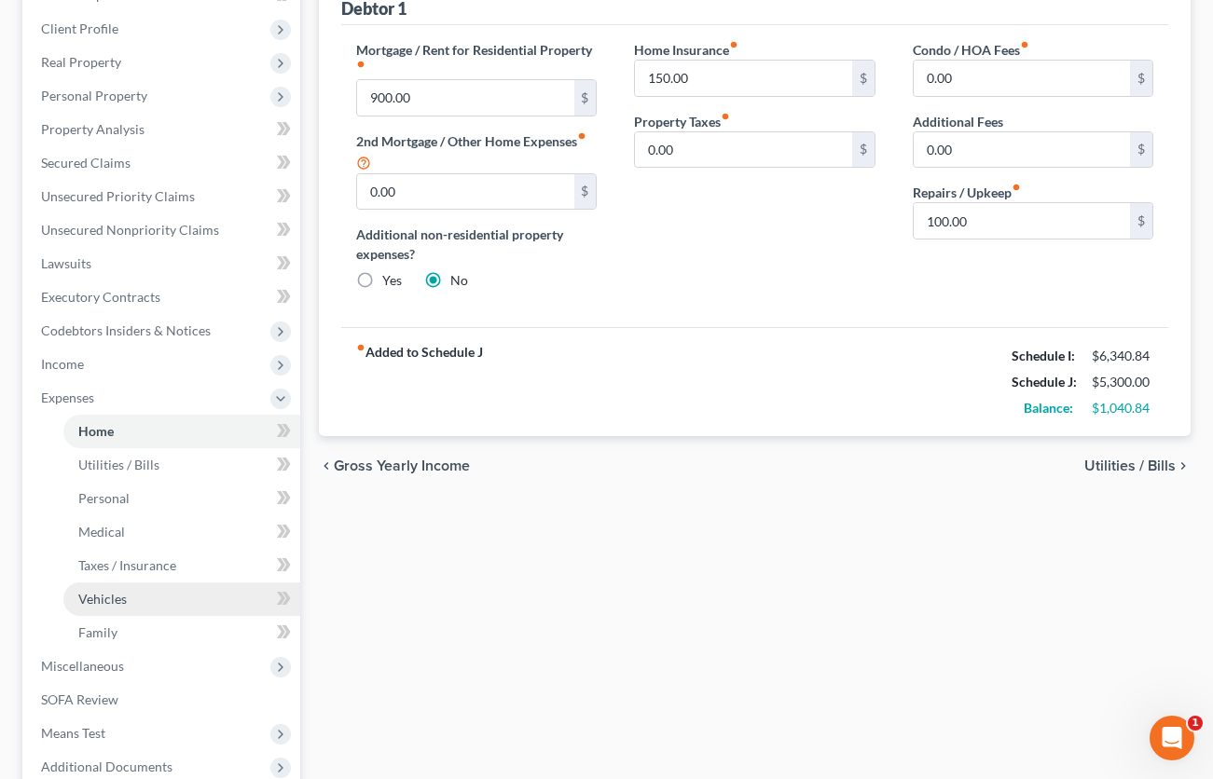
scroll to position [435, 0]
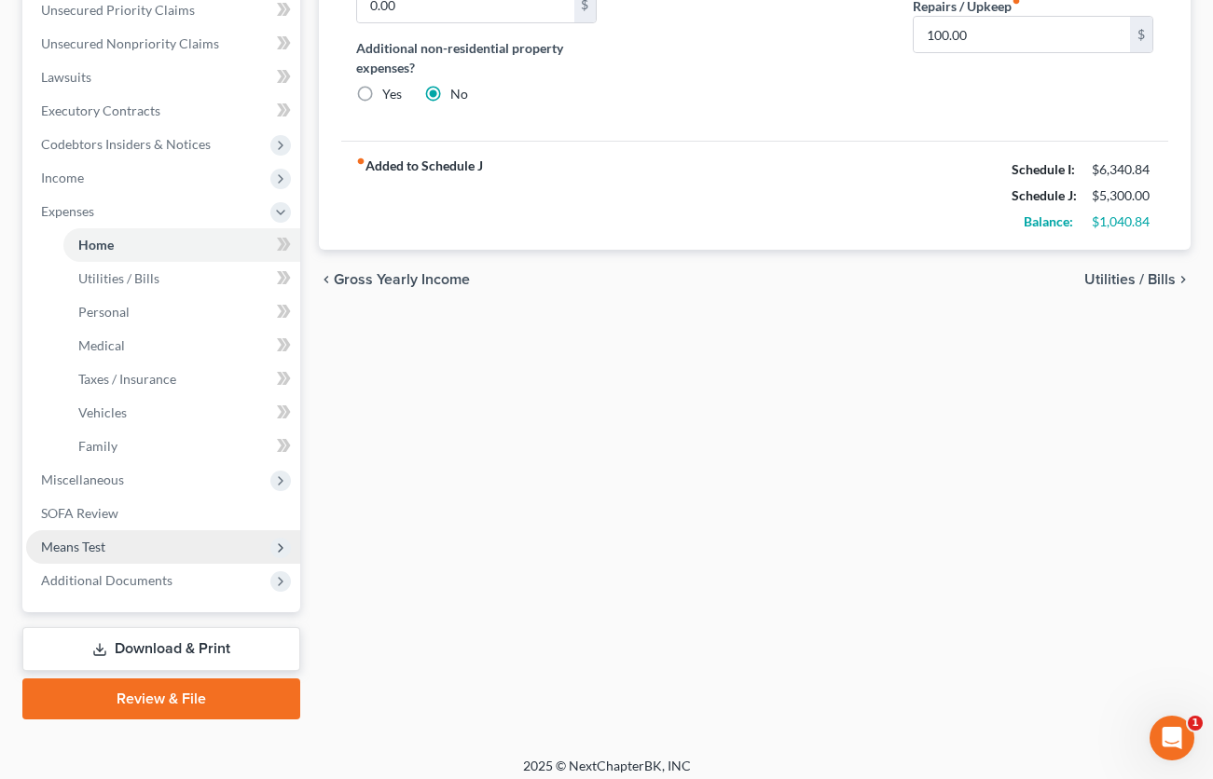
click at [125, 546] on span "Means Test" at bounding box center [163, 548] width 274 height 34
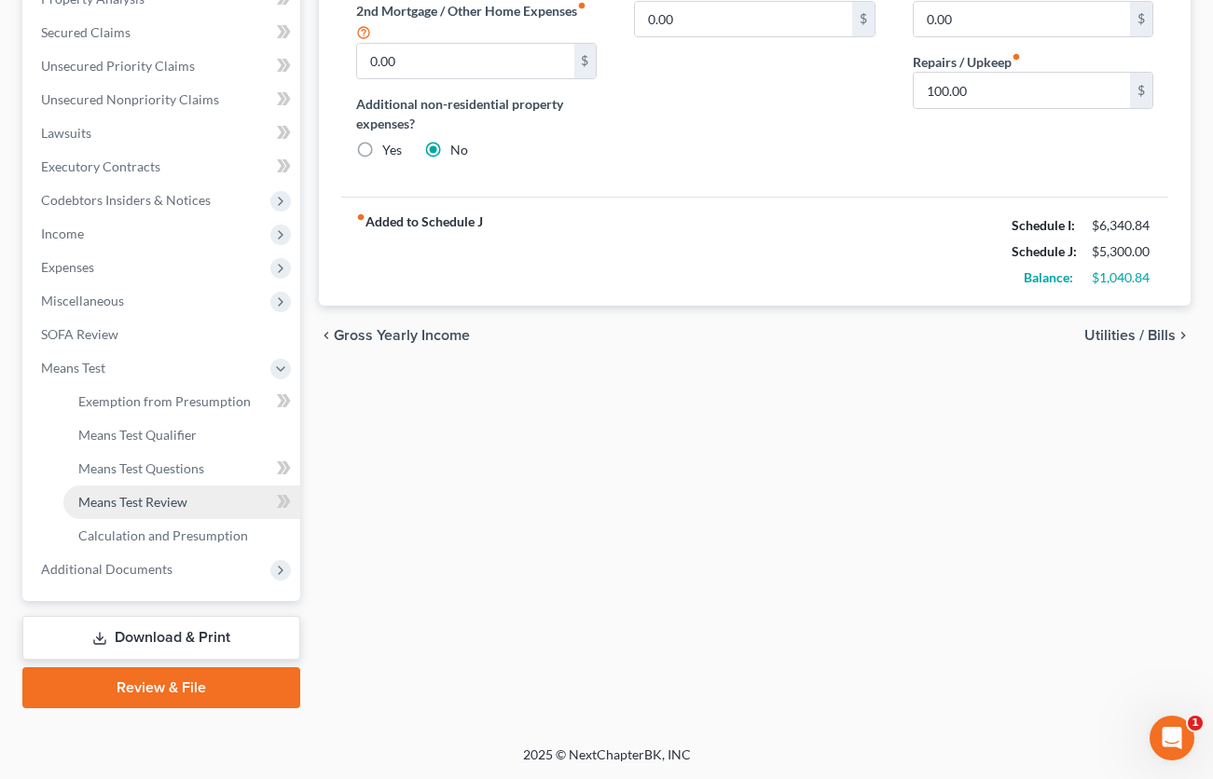
scroll to position [379, 0]
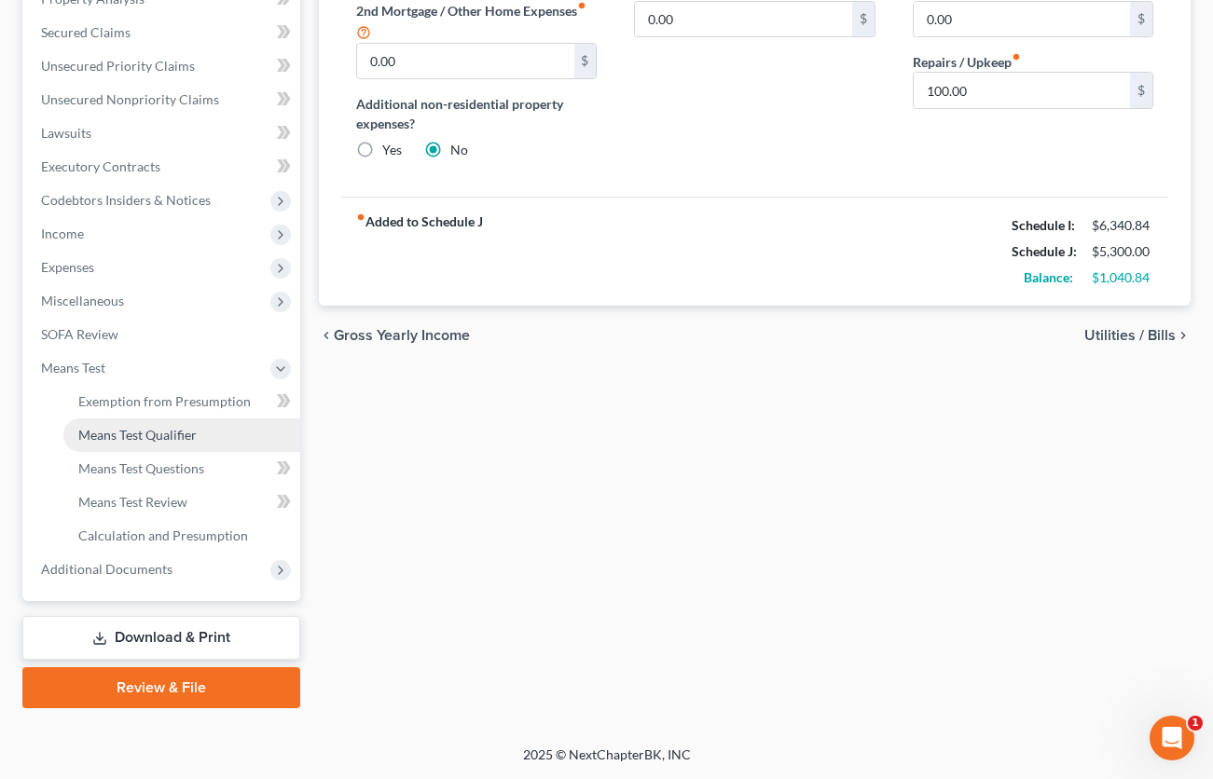
click at [151, 441] on span "Means Test Qualifier" at bounding box center [137, 435] width 118 height 16
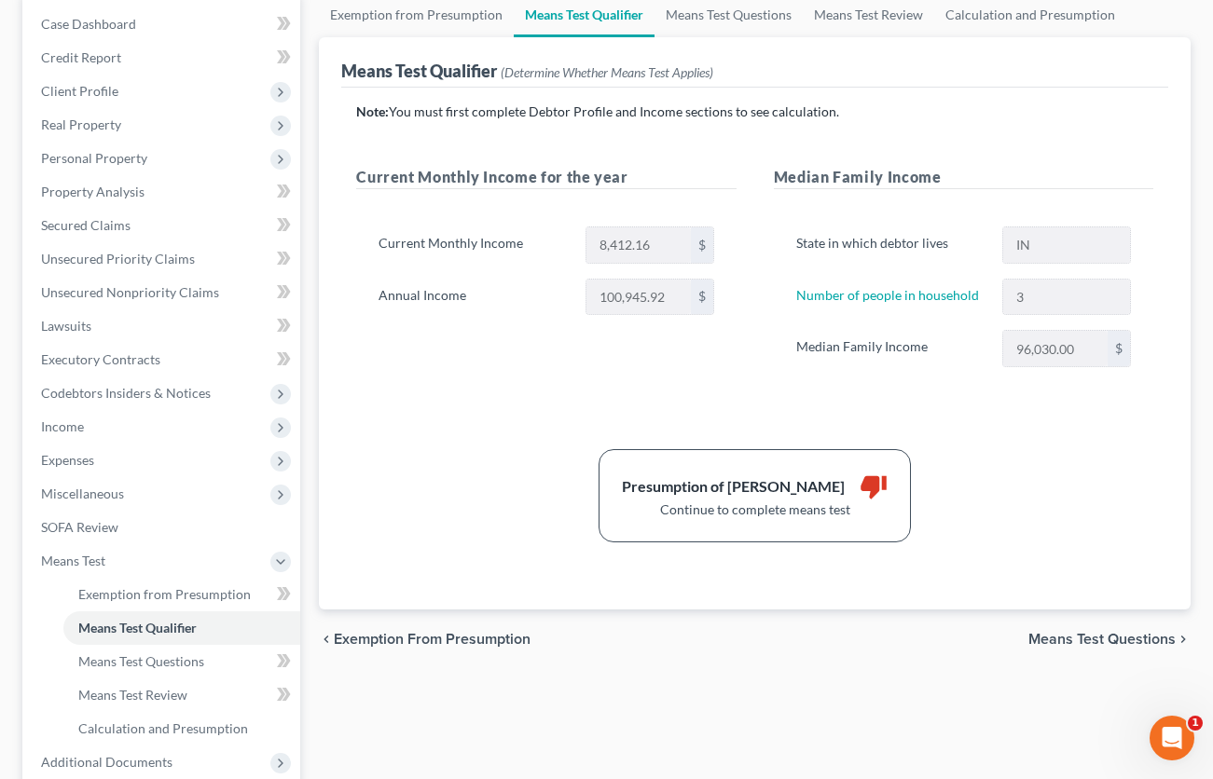
scroll to position [249, 0]
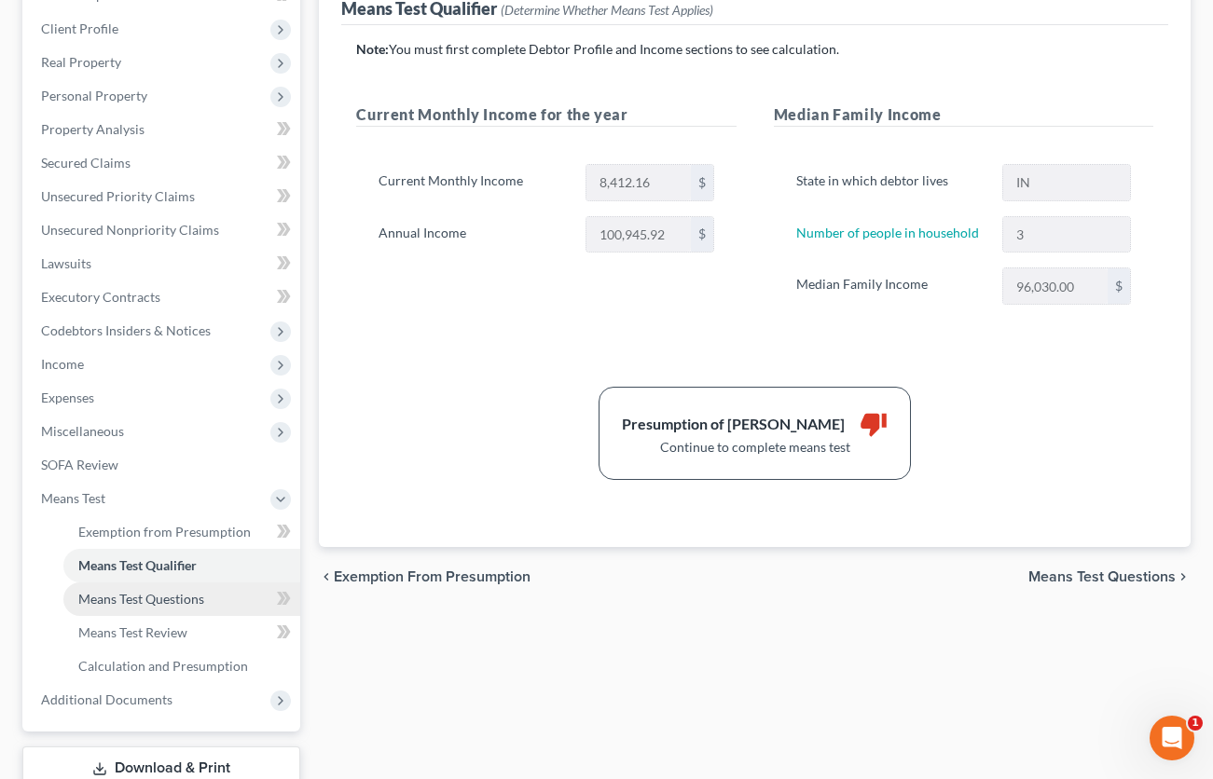
click at [133, 593] on span "Means Test Questions" at bounding box center [141, 599] width 126 height 16
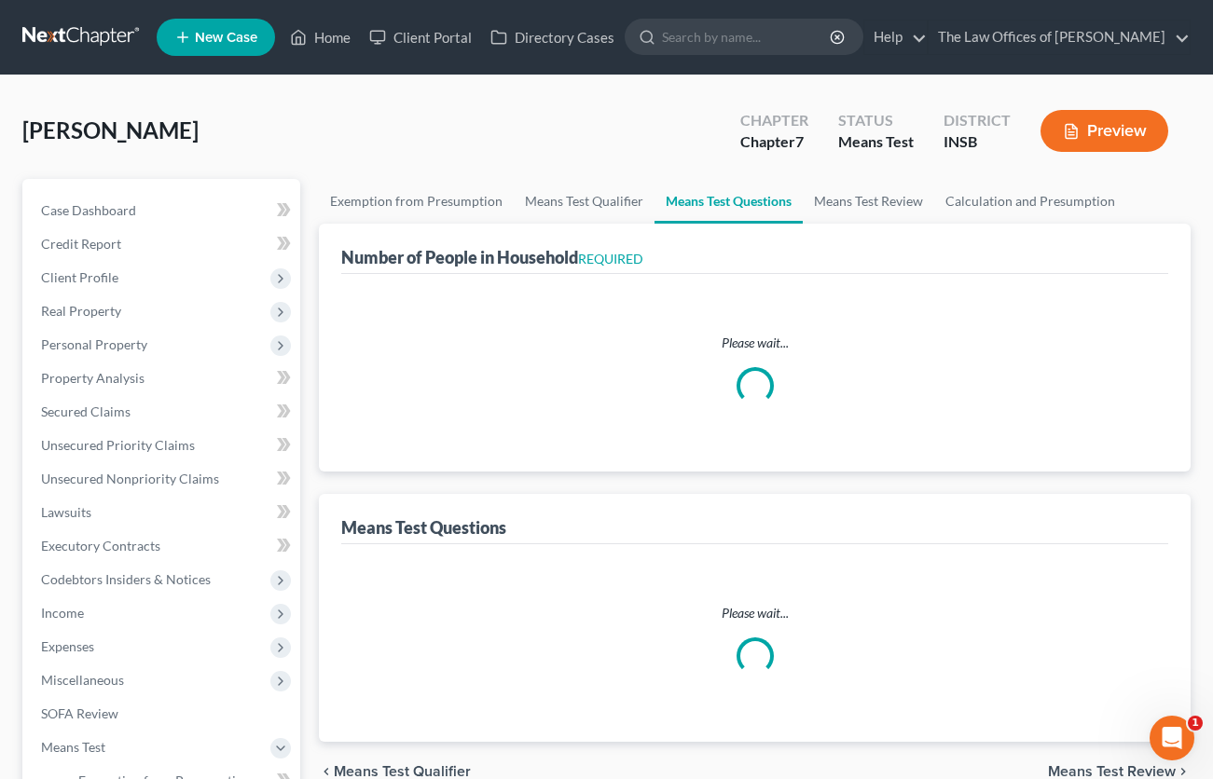
select select "0"
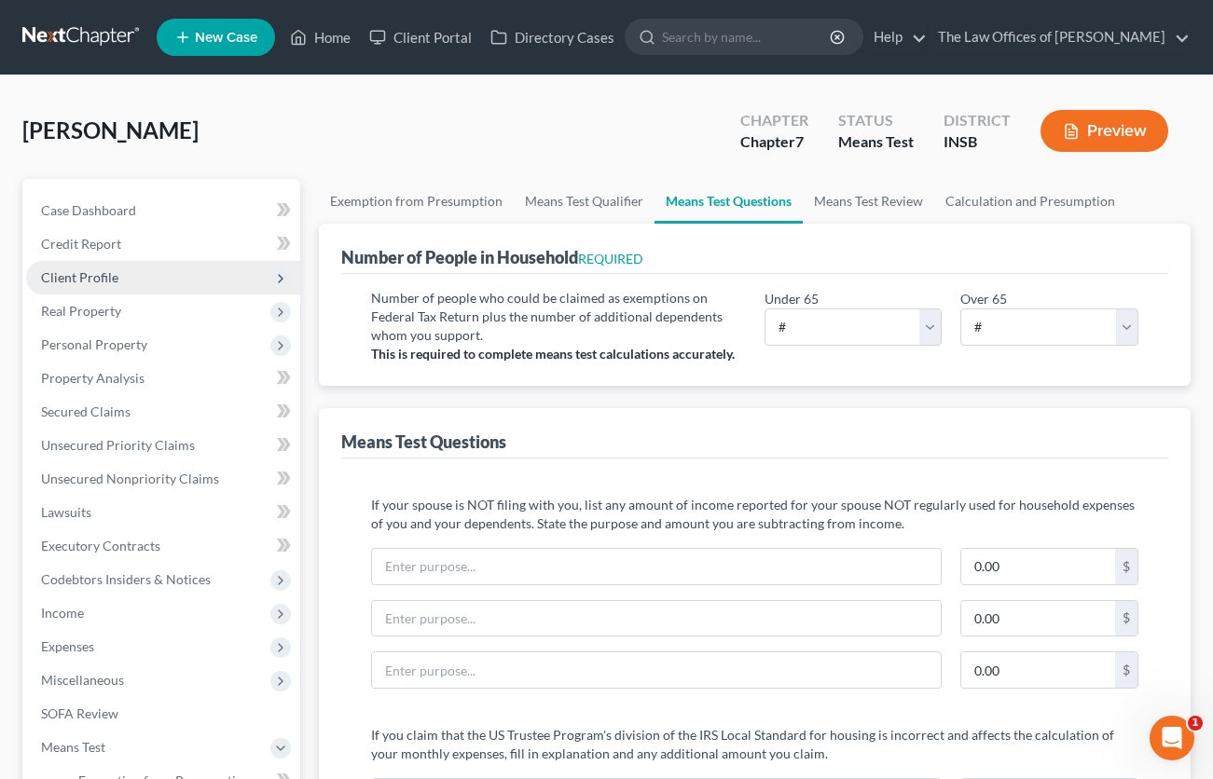
click at [125, 284] on span "Client Profile" at bounding box center [163, 278] width 274 height 34
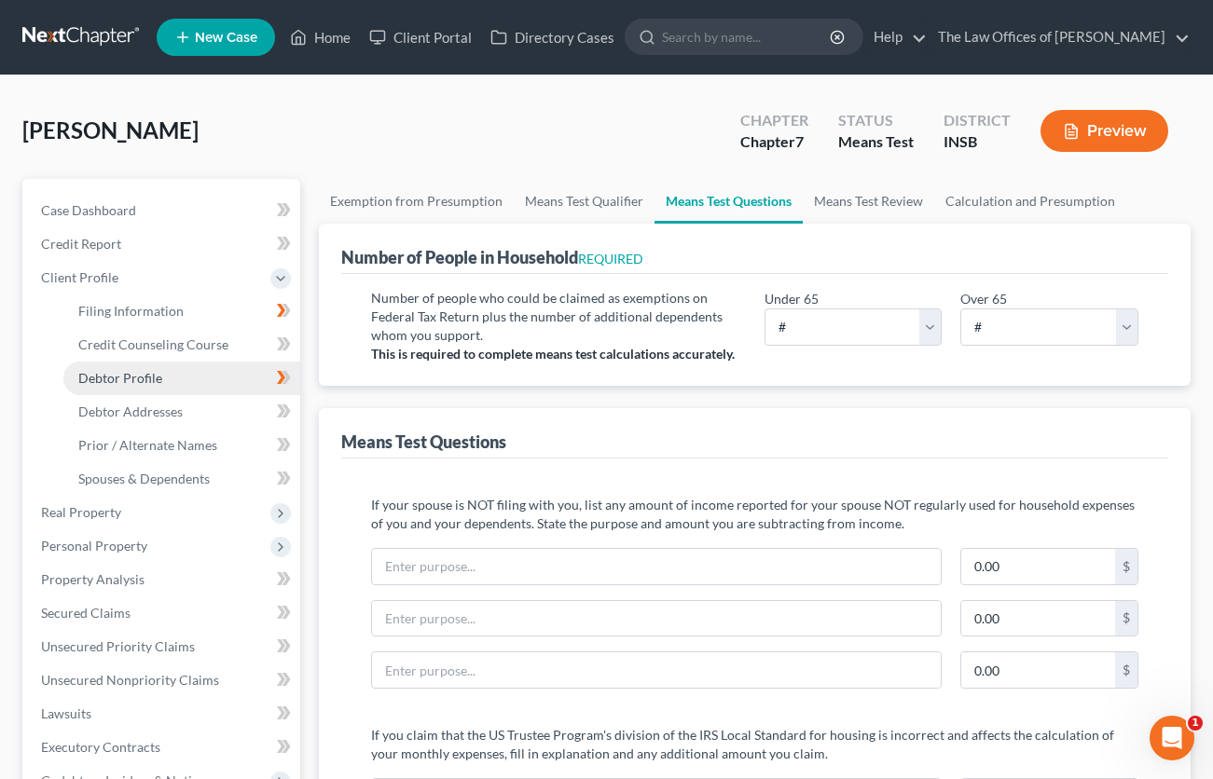
click at [131, 384] on span "Debtor Profile" at bounding box center [120, 378] width 84 height 16
select select "3"
select select "2"
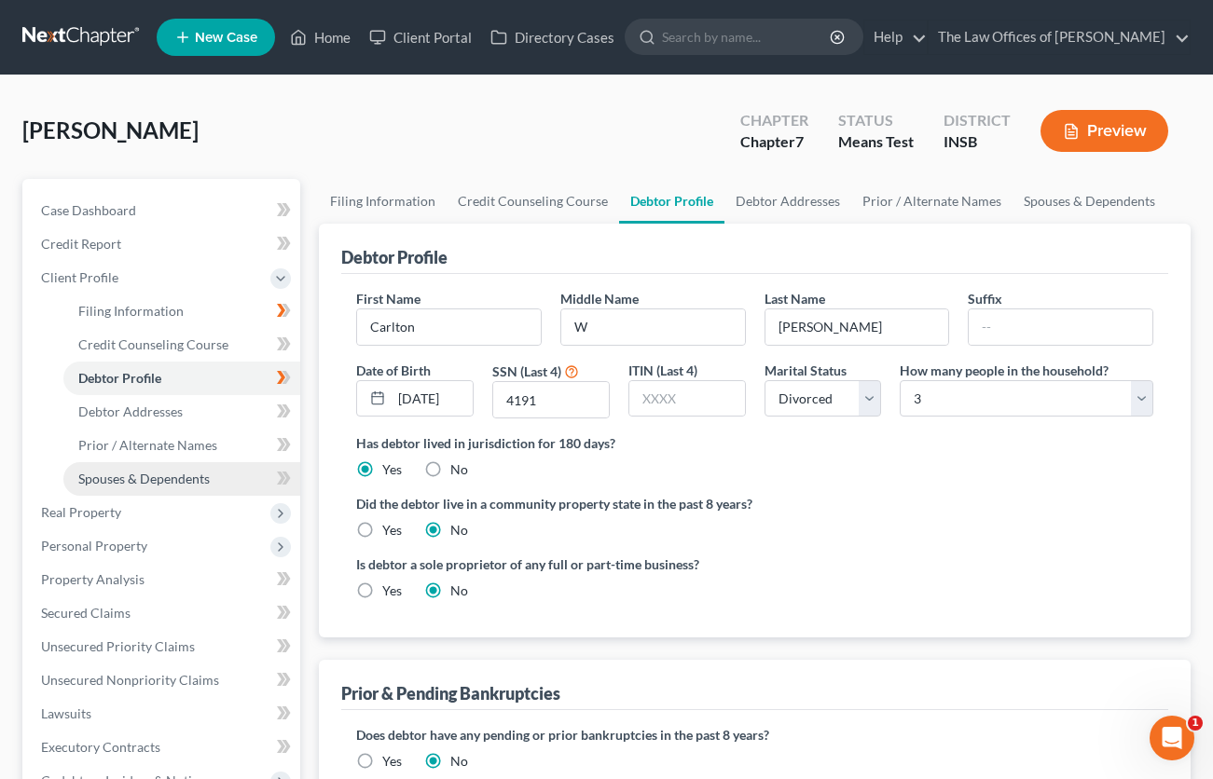
scroll to position [413, 0]
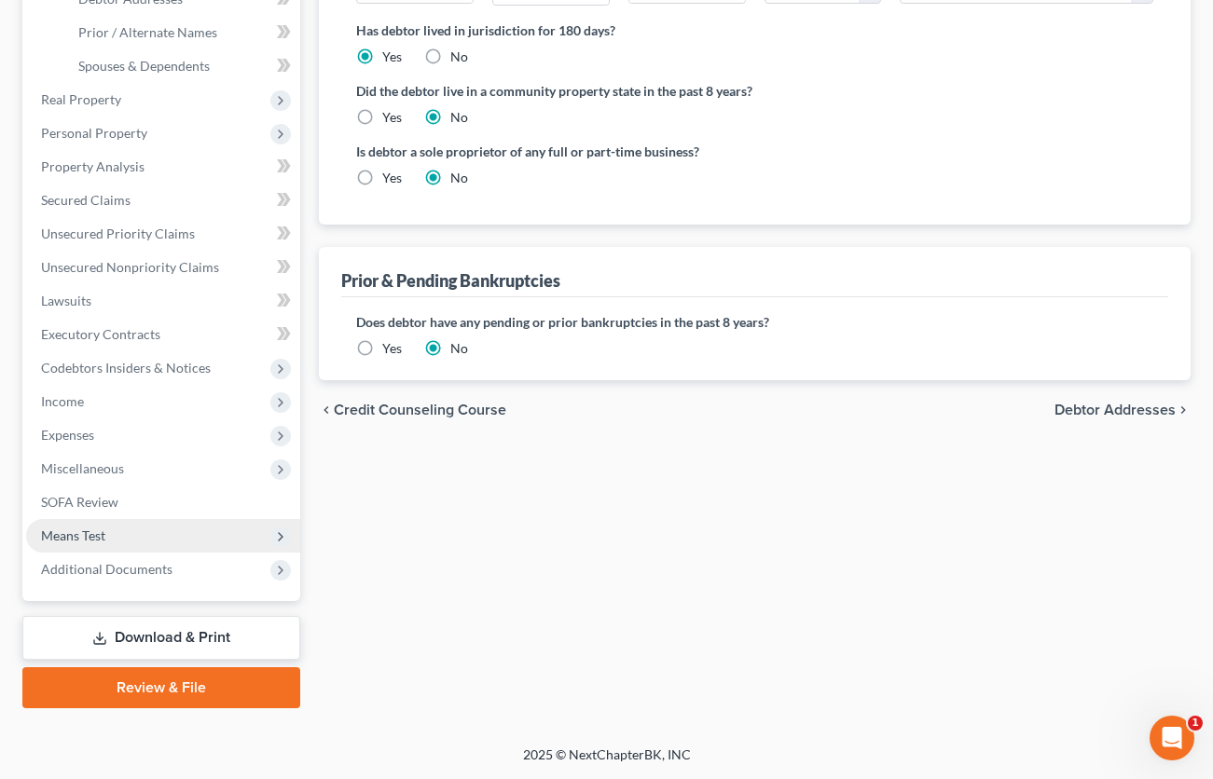
click at [114, 531] on span "Means Test" at bounding box center [163, 536] width 274 height 34
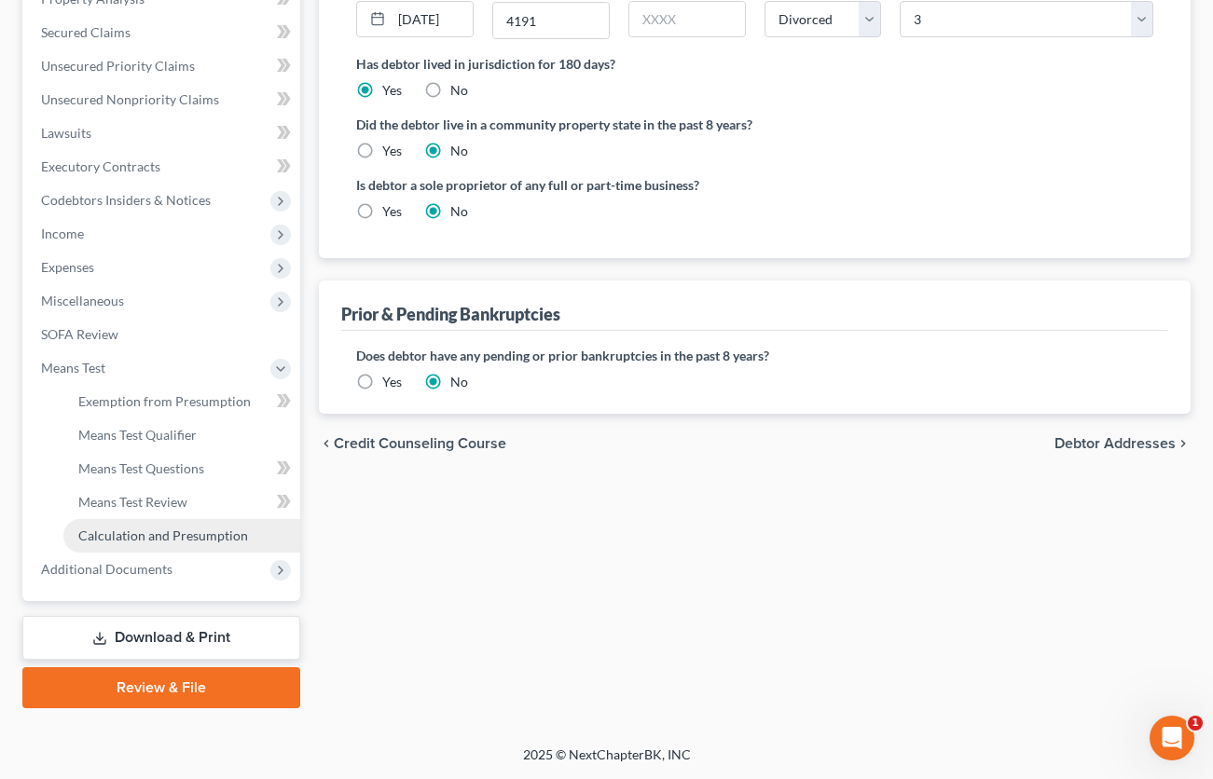
scroll to position [379, 0]
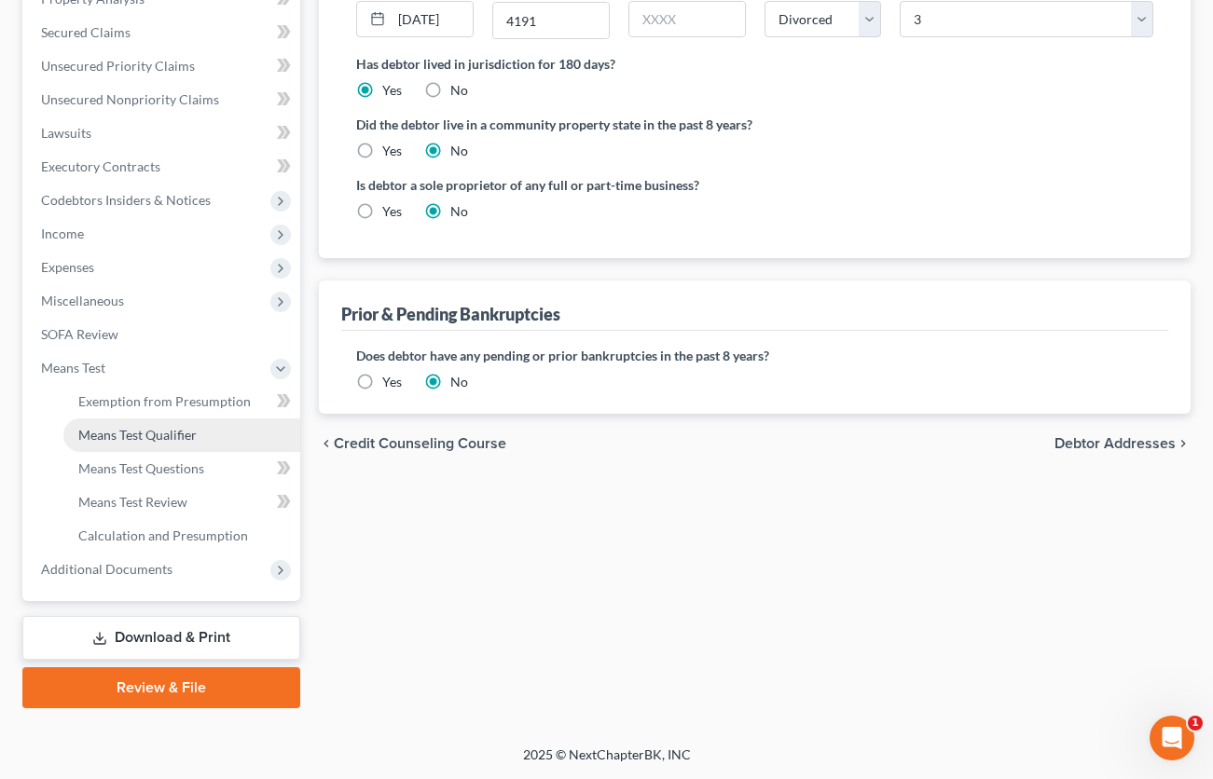
click at [170, 445] on link "Means Test Qualifier" at bounding box center [181, 436] width 237 height 34
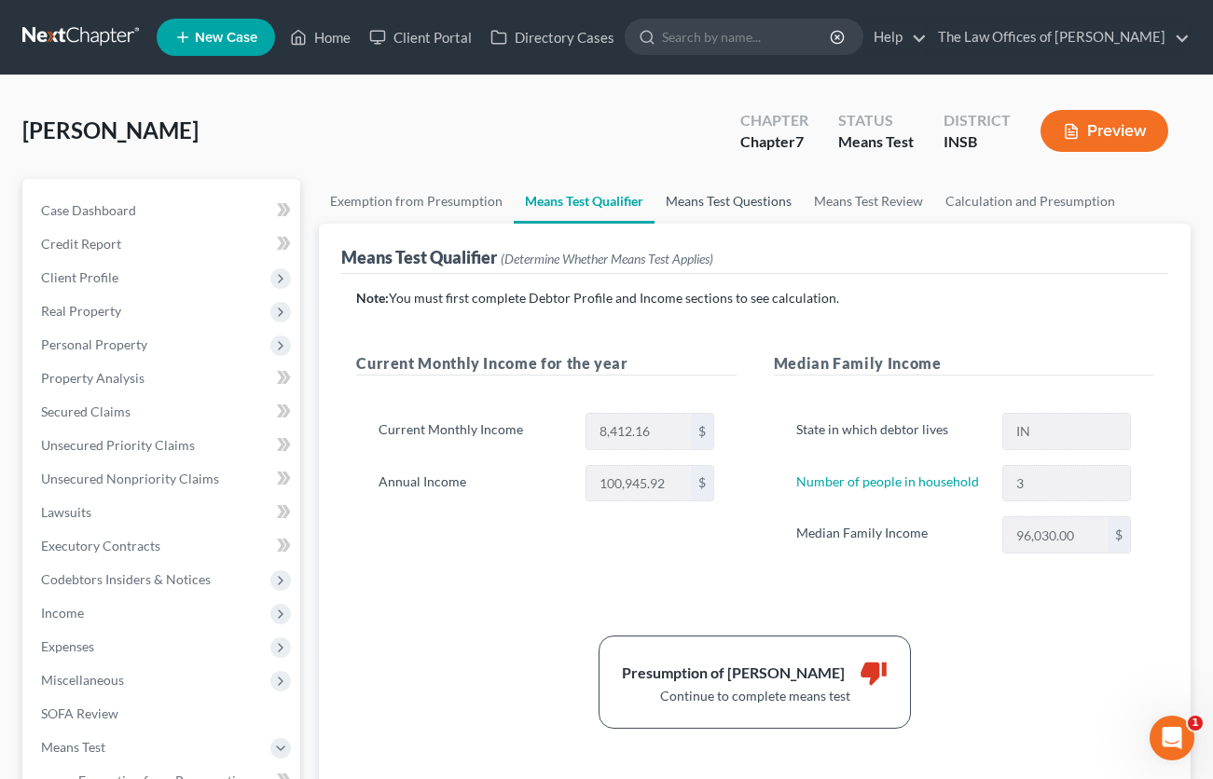
click at [742, 209] on link "Means Test Questions" at bounding box center [729, 201] width 148 height 45
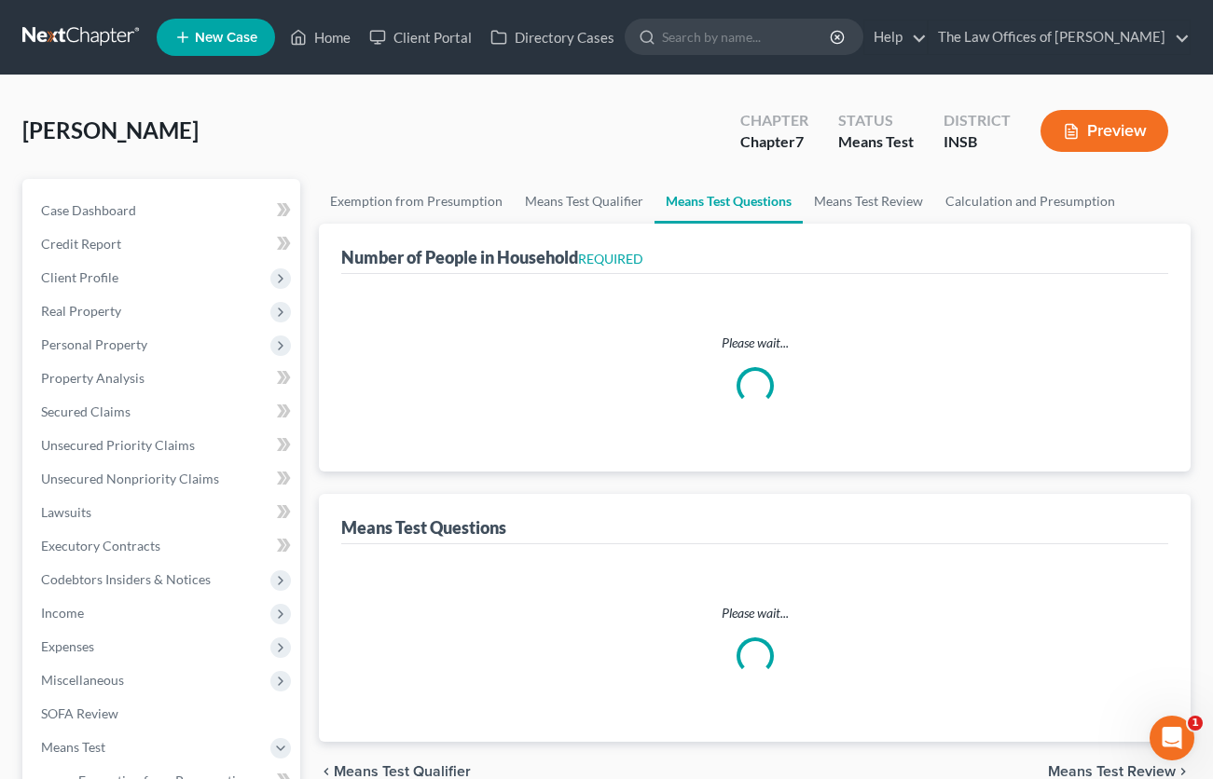
select select "0"
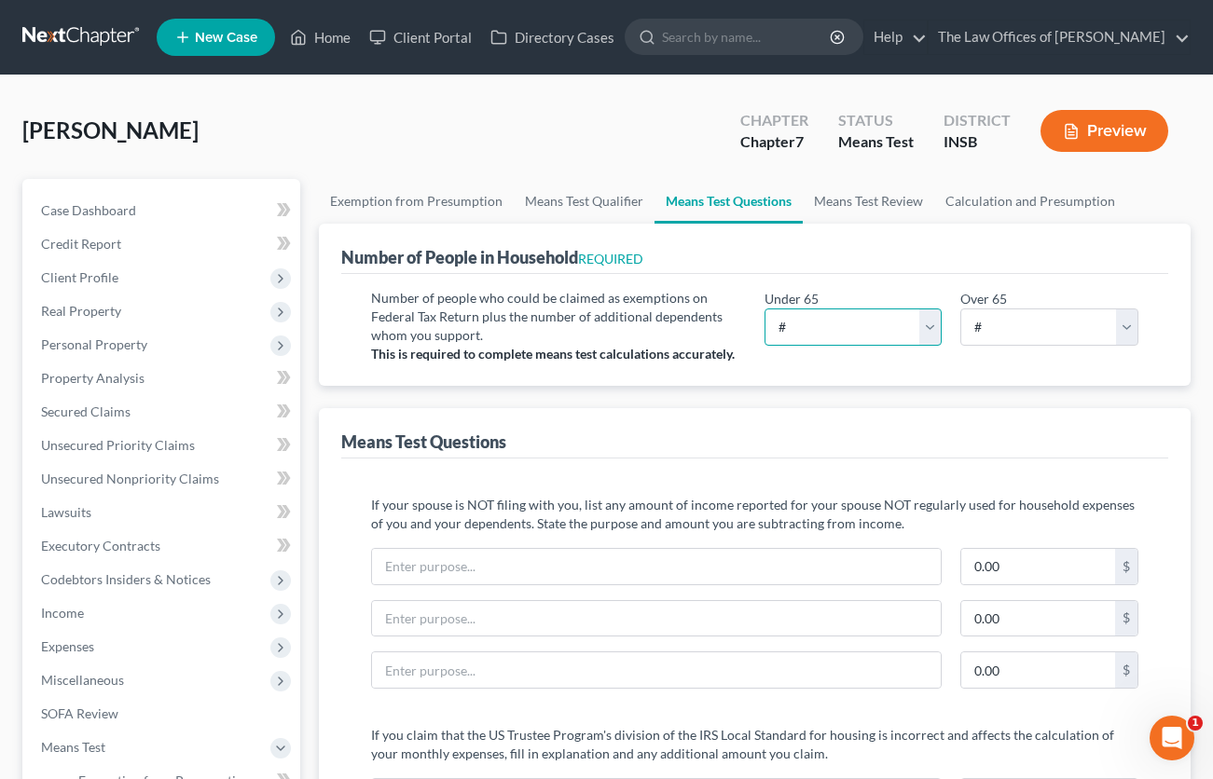
click at [796, 313] on select "# 0 1 2 3 4 5 6 7 8 9 10" at bounding box center [854, 327] width 178 height 37
select select "3"
click at [765, 309] on select "# 0 1 2 3 4 5 6 7 8 9 10" at bounding box center [854, 327] width 178 height 37
click at [96, 36] on link at bounding box center [81, 38] width 119 height 34
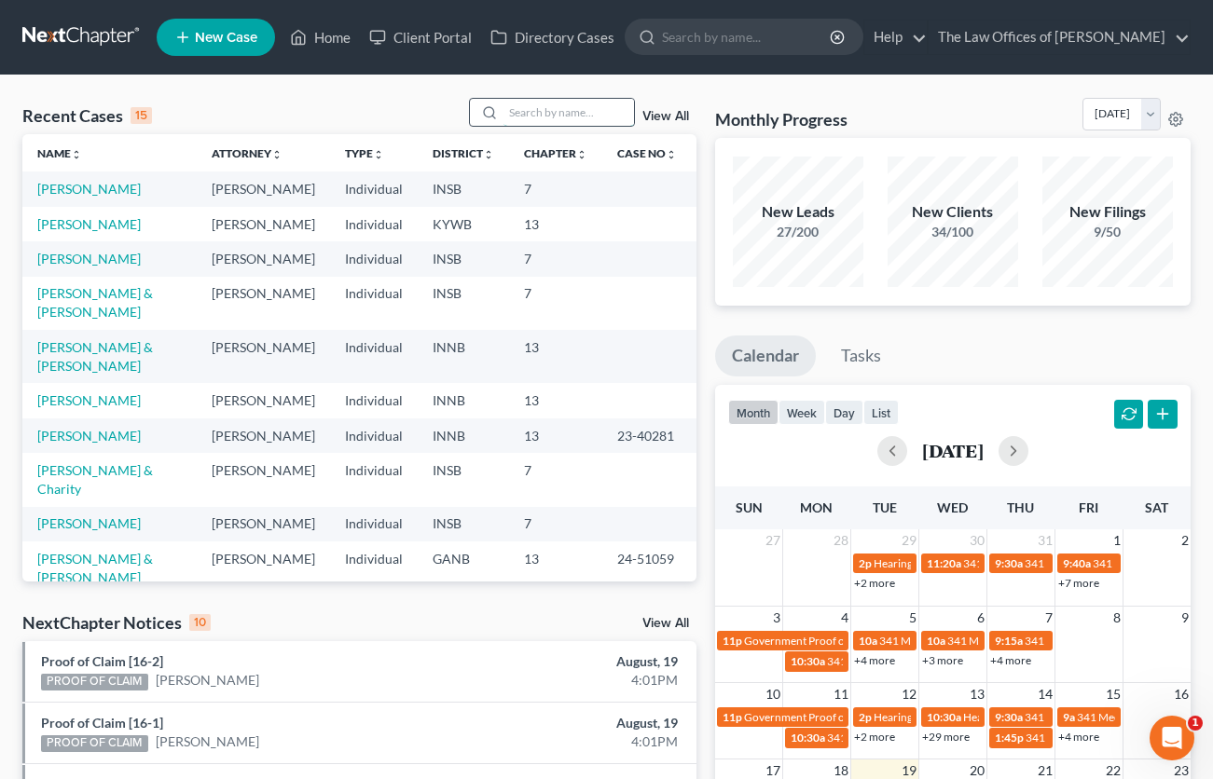
click at [546, 117] on input "search" at bounding box center [568, 112] width 131 height 27
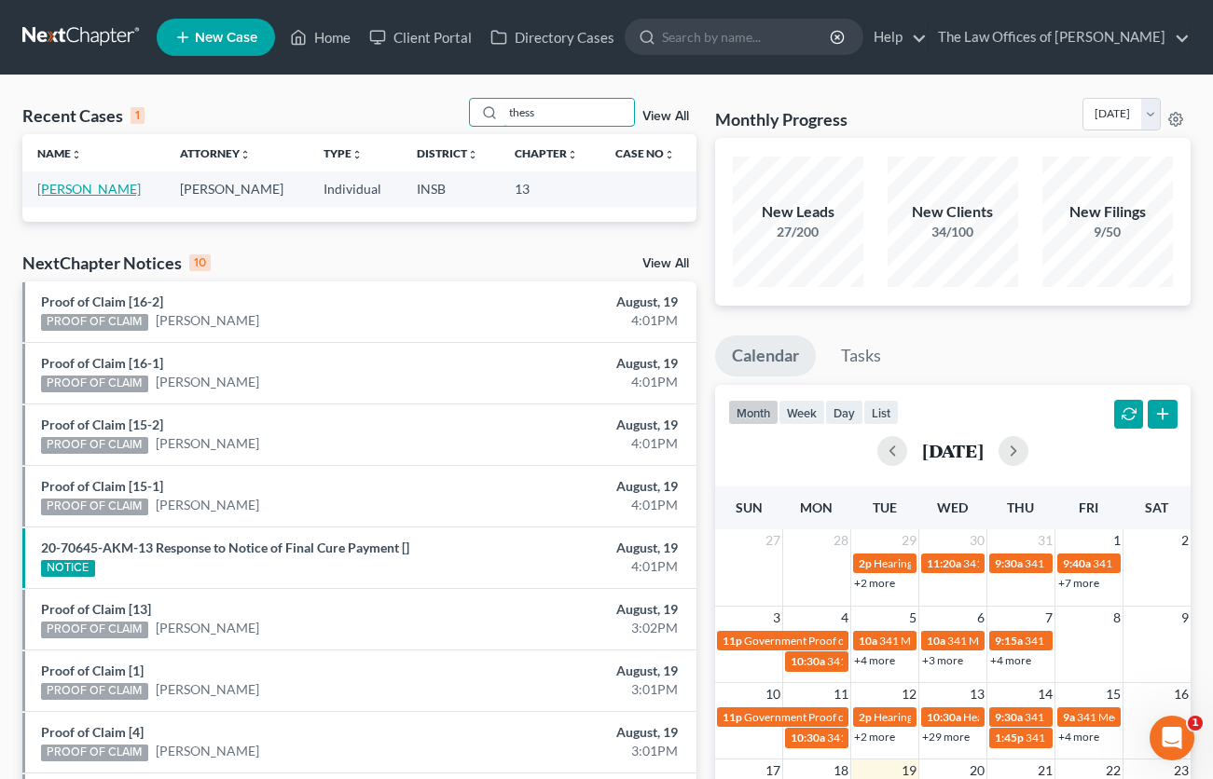
type input "thess"
click at [100, 186] on link "[PERSON_NAME]" at bounding box center [88, 189] width 103 height 16
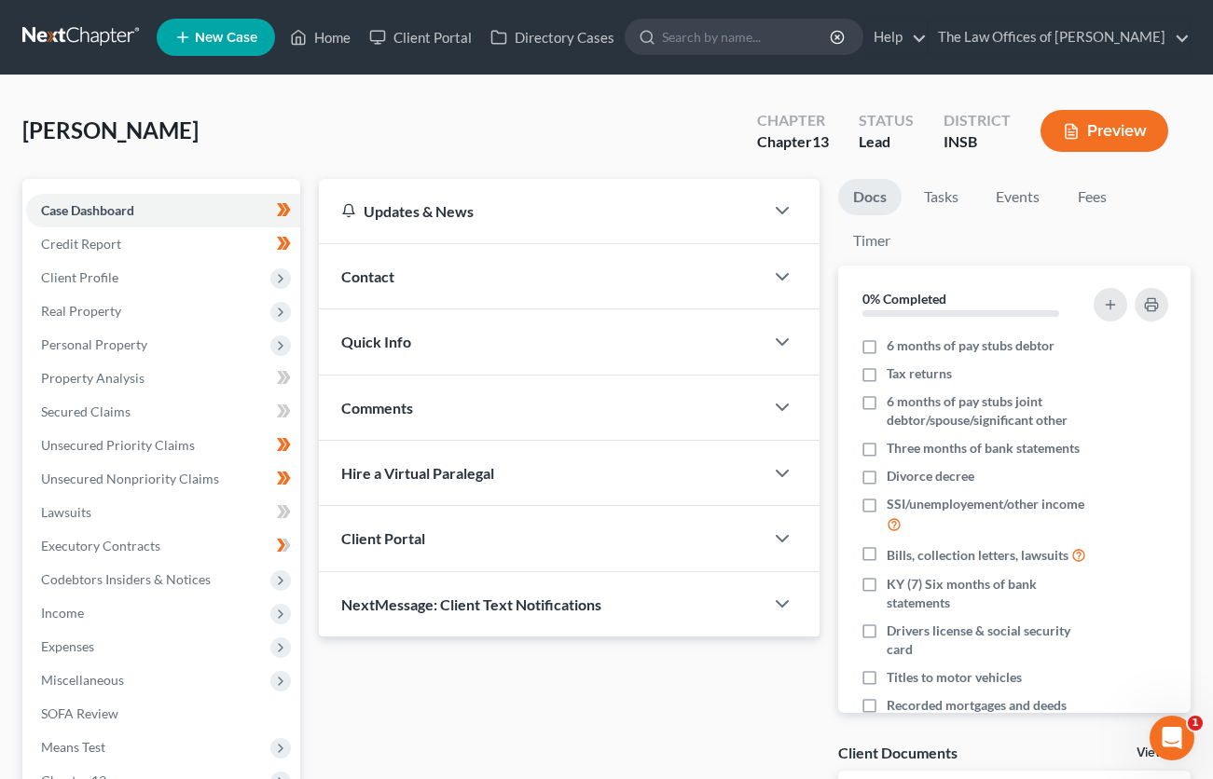
scroll to position [62, 0]
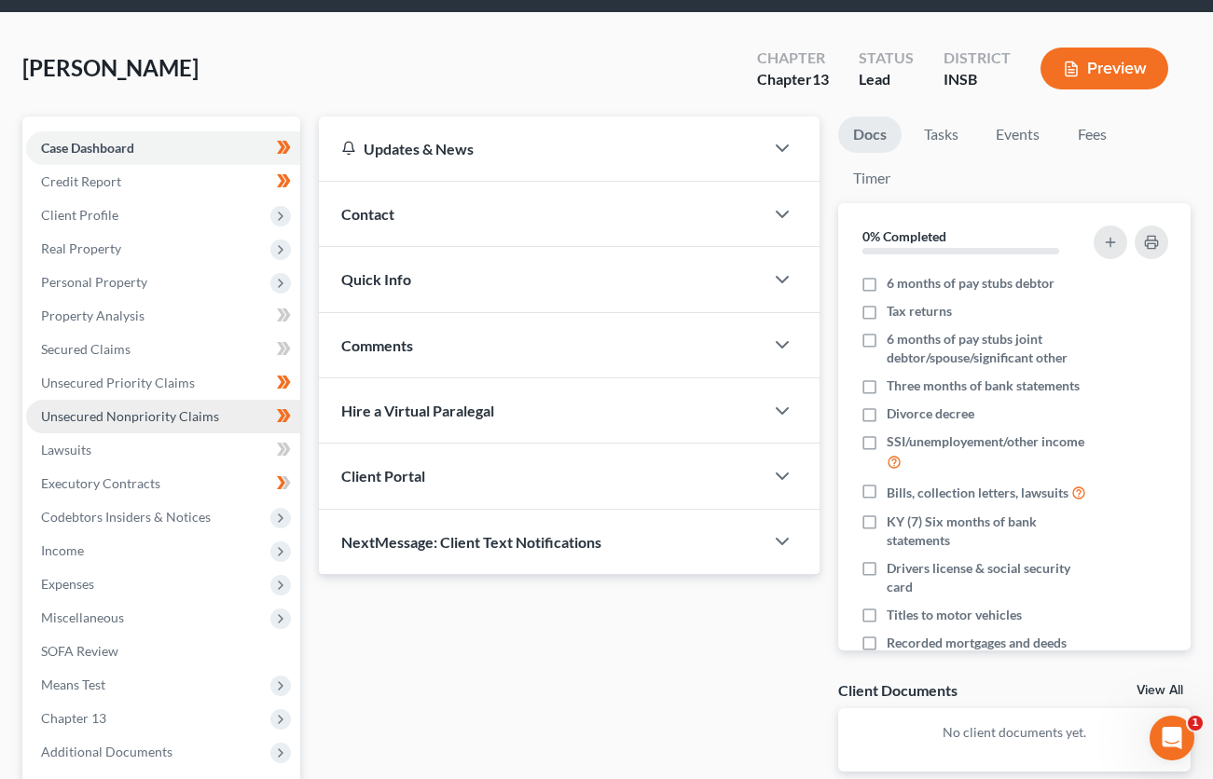
click at [108, 413] on span "Unsecured Nonpriority Claims" at bounding box center [130, 416] width 178 height 16
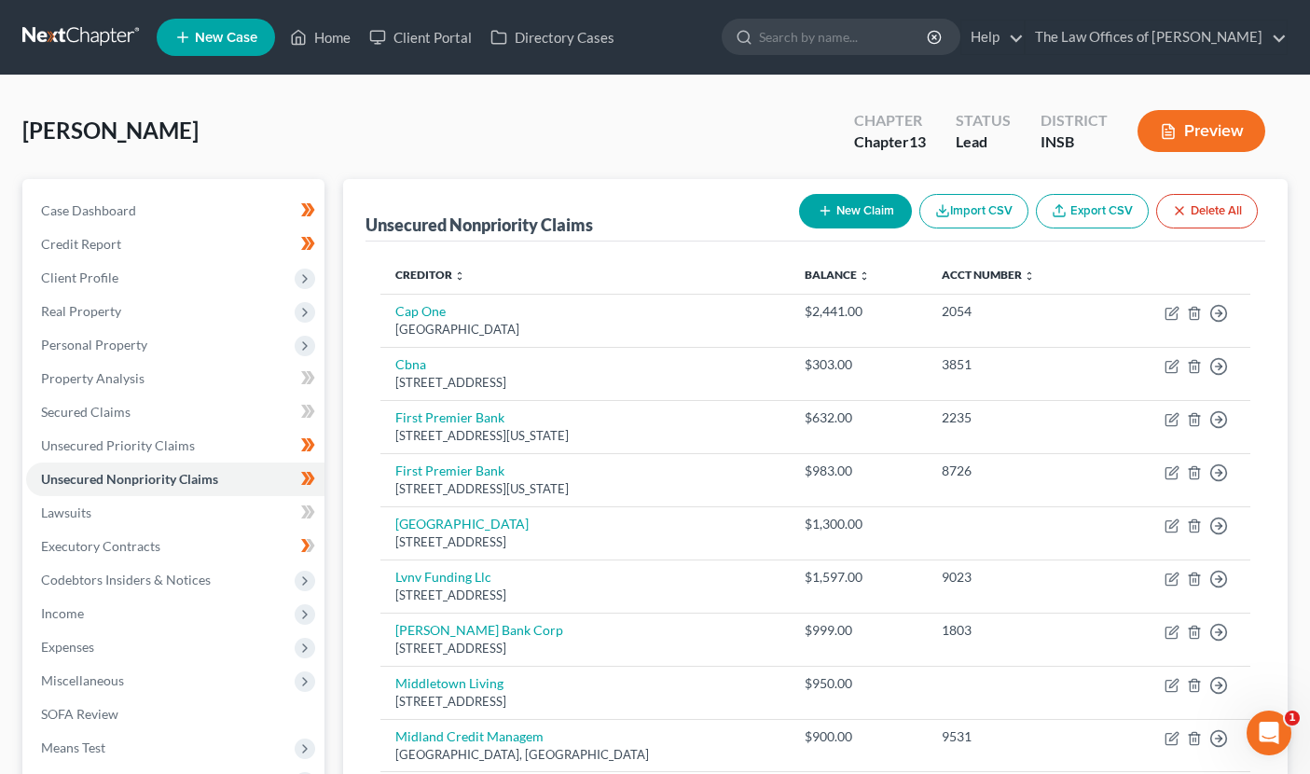
click at [89, 33] on link at bounding box center [81, 38] width 119 height 34
